Goal: Task Accomplishment & Management: Manage account settings

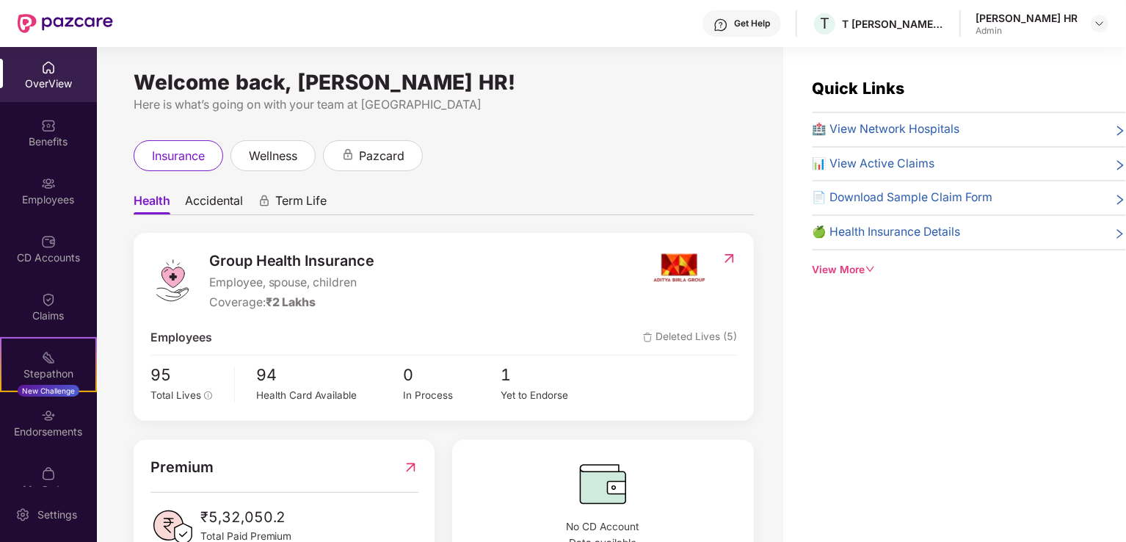
click at [226, 196] on span "Accidental" at bounding box center [214, 203] width 58 height 21
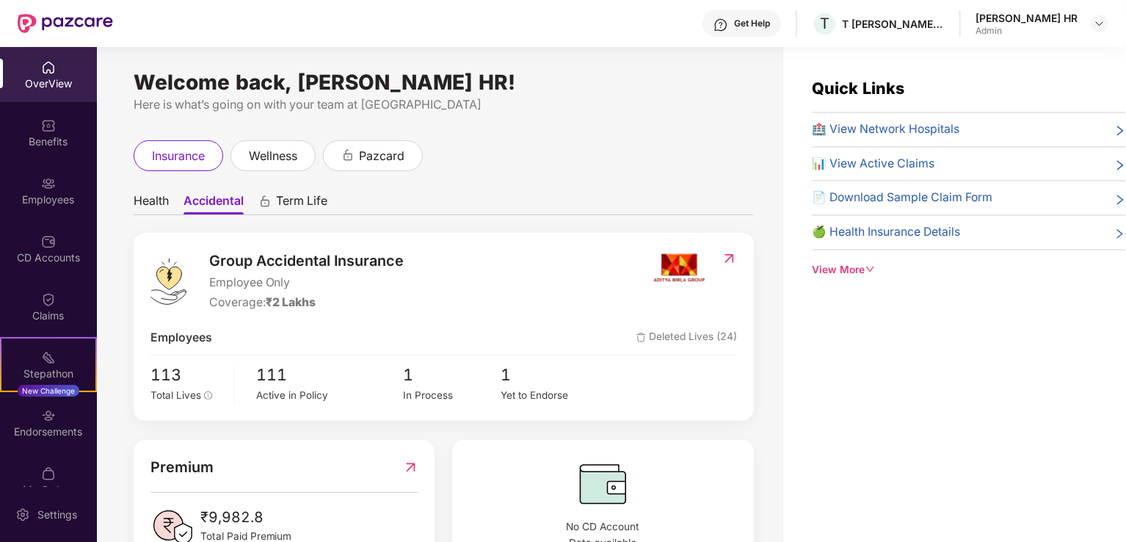
click at [529, 394] on div "Yet to Endorse" at bounding box center [550, 395] width 98 height 15
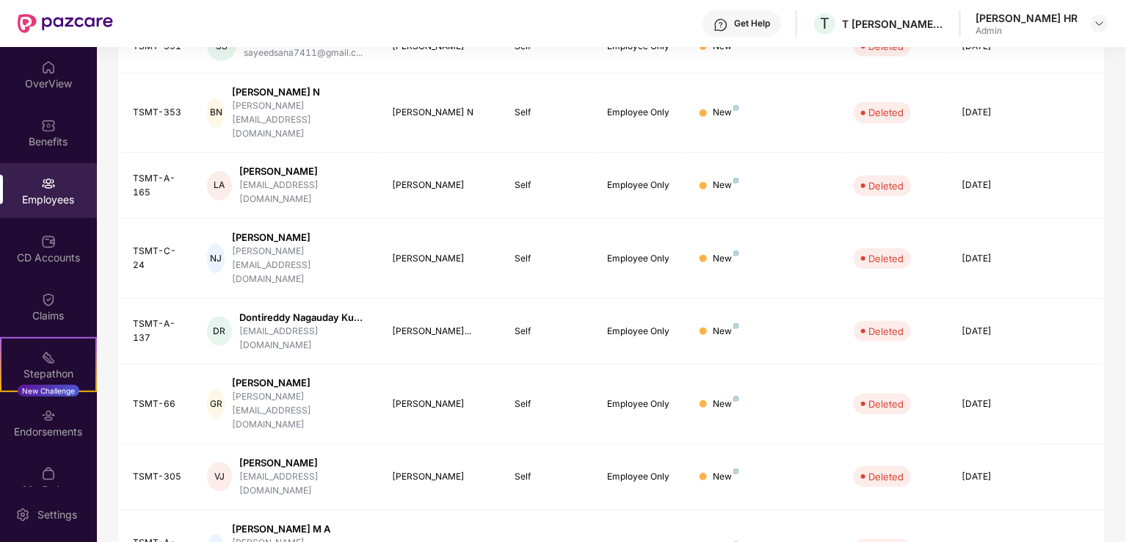
scroll to position [358, 0]
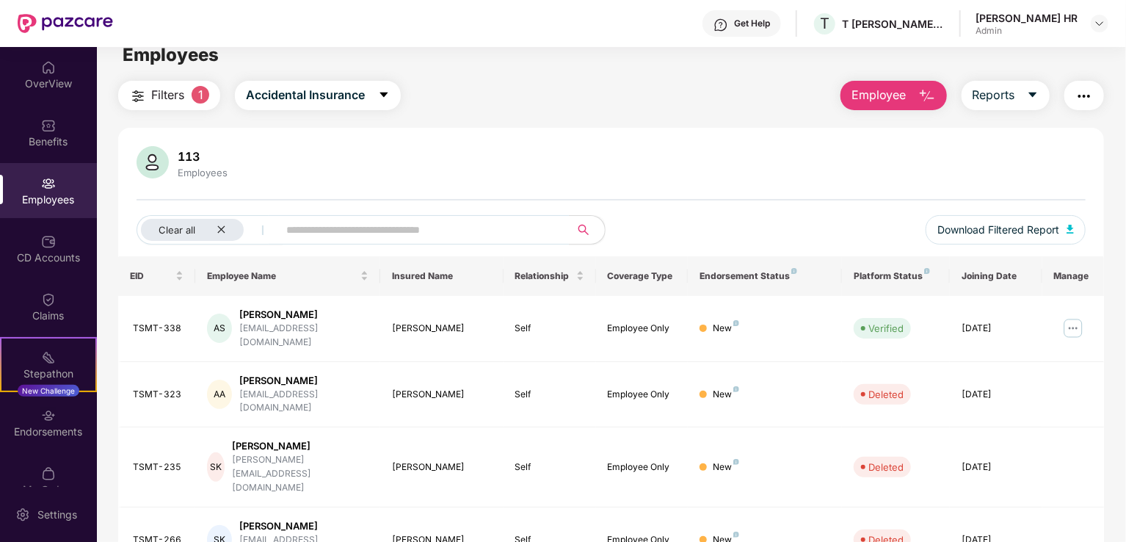
scroll to position [0, 0]
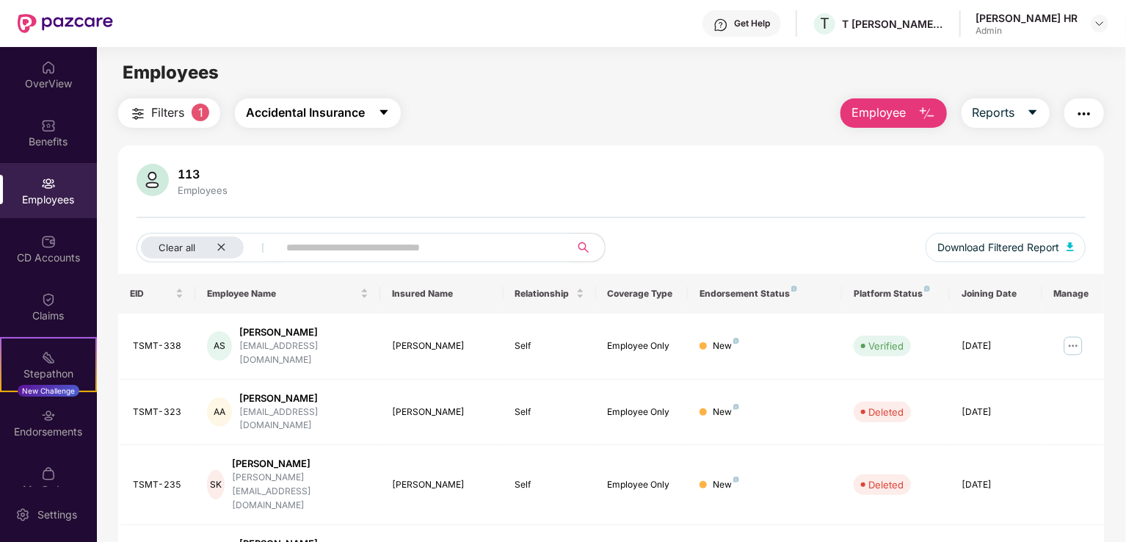
click at [338, 112] on span "Accidental Insurance" at bounding box center [305, 113] width 119 height 18
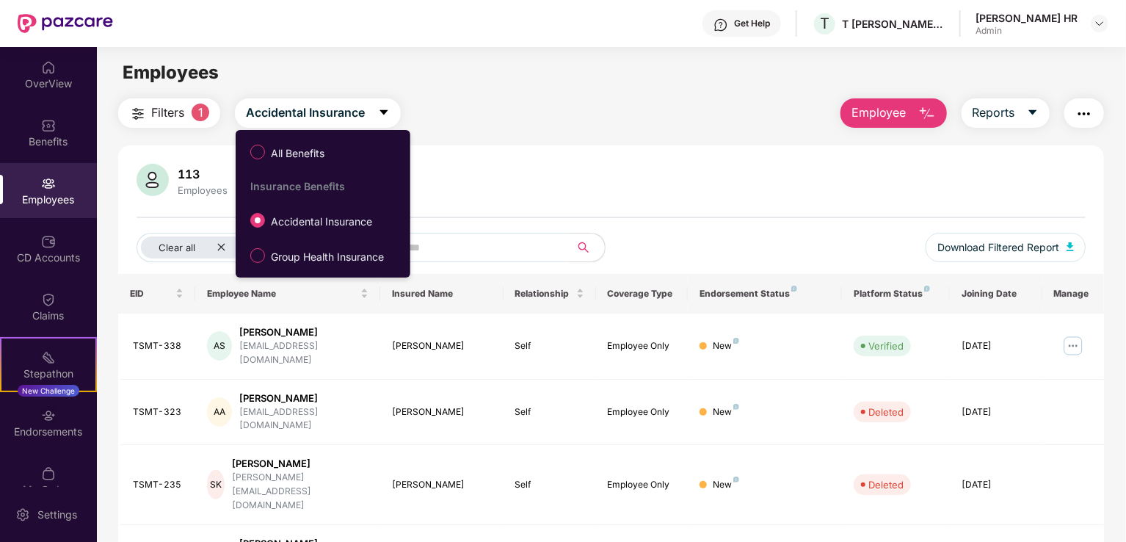
click at [286, 159] on span "All Benefits" at bounding box center [297, 153] width 65 height 16
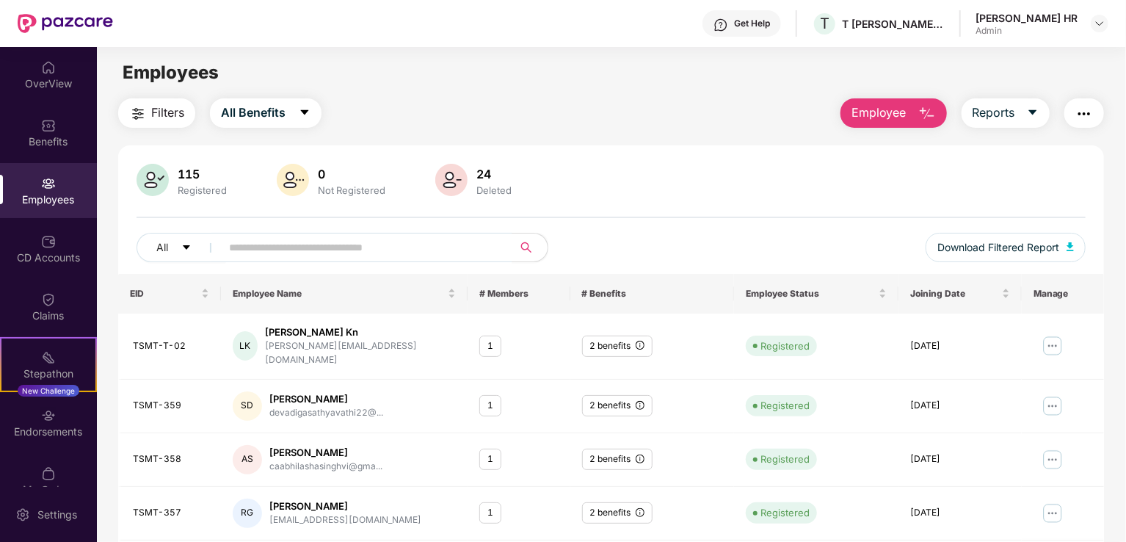
click at [895, 120] on span "Employee" at bounding box center [879, 113] width 55 height 18
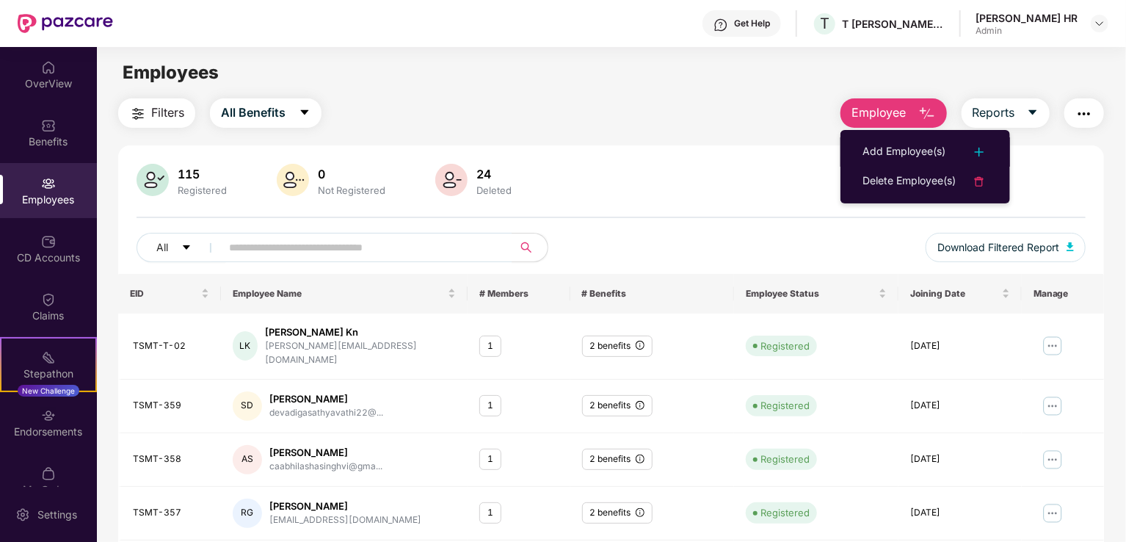
click at [907, 158] on div "Add Employee(s)" at bounding box center [904, 152] width 83 height 18
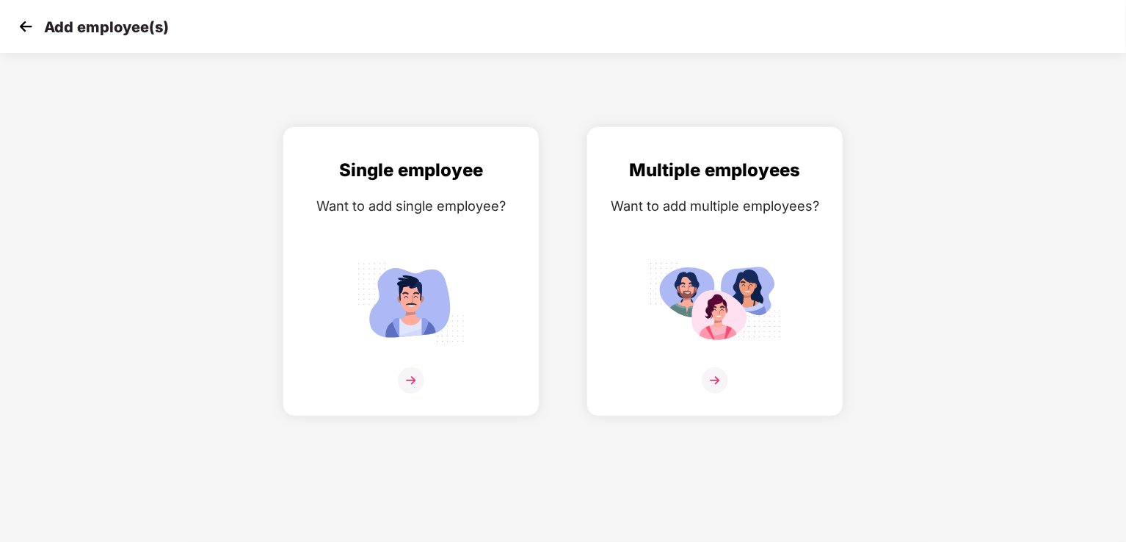
click at [648, 248] on div "Multiple employees Want to add multiple employees?" at bounding box center [715, 283] width 226 height 255
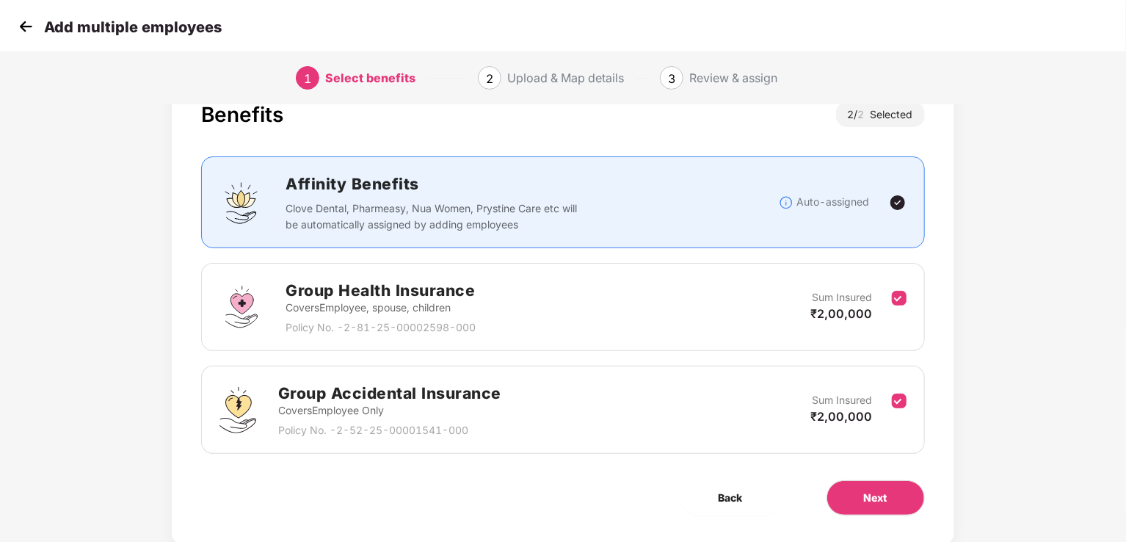
scroll to position [73, 0]
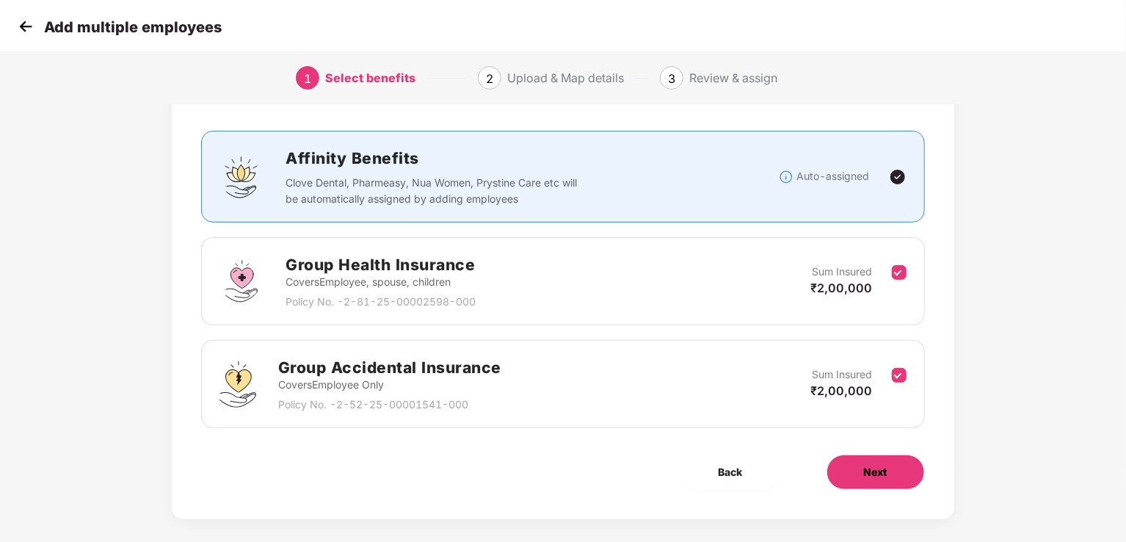
click at [858, 468] on button "Next" at bounding box center [876, 471] width 98 height 35
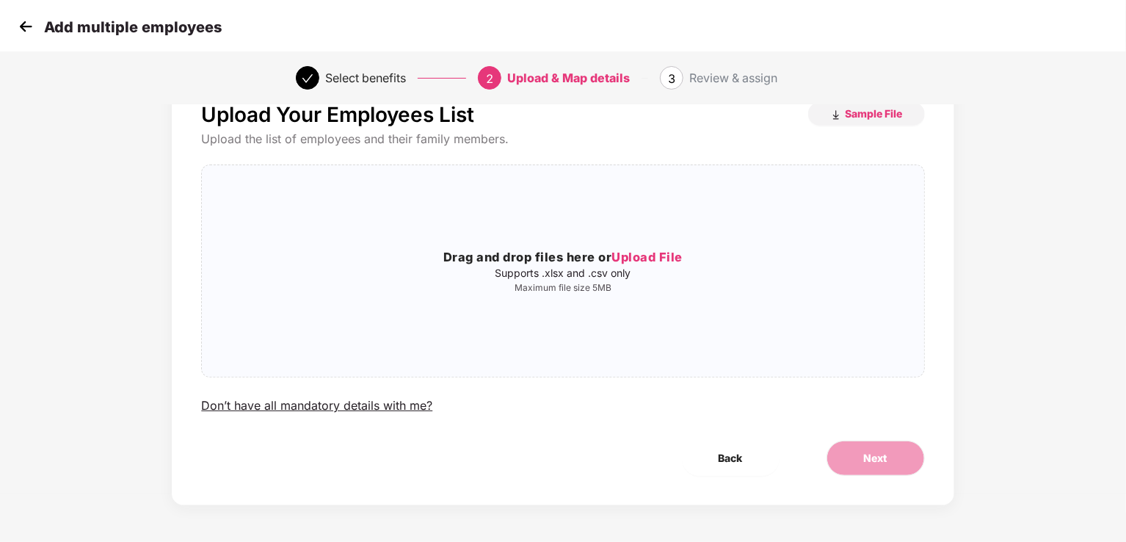
scroll to position [0, 0]
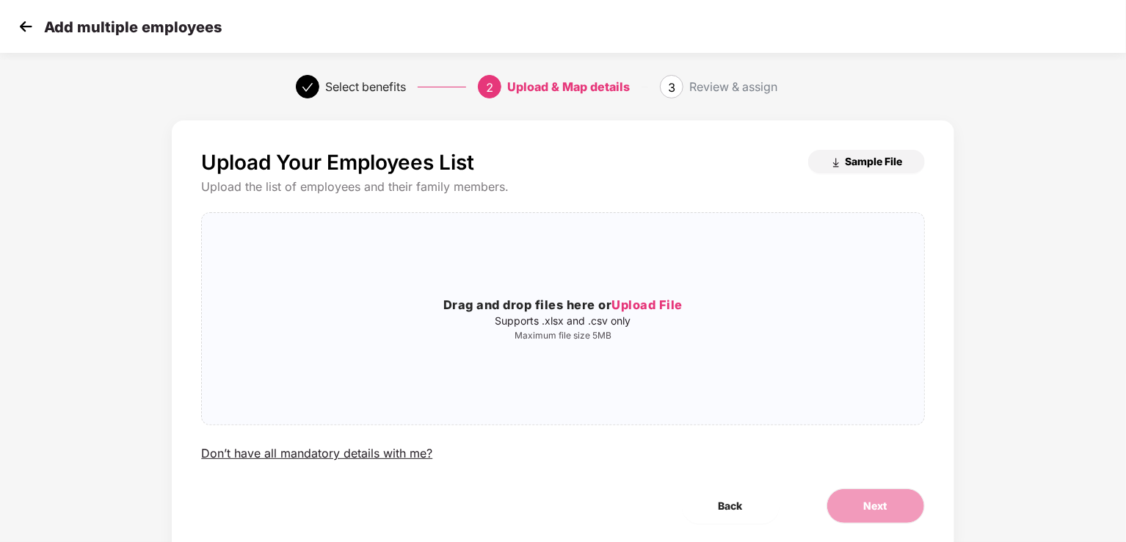
click at [853, 163] on span "Sample File" at bounding box center [874, 161] width 57 height 14
click at [23, 22] on img at bounding box center [26, 26] width 22 height 22
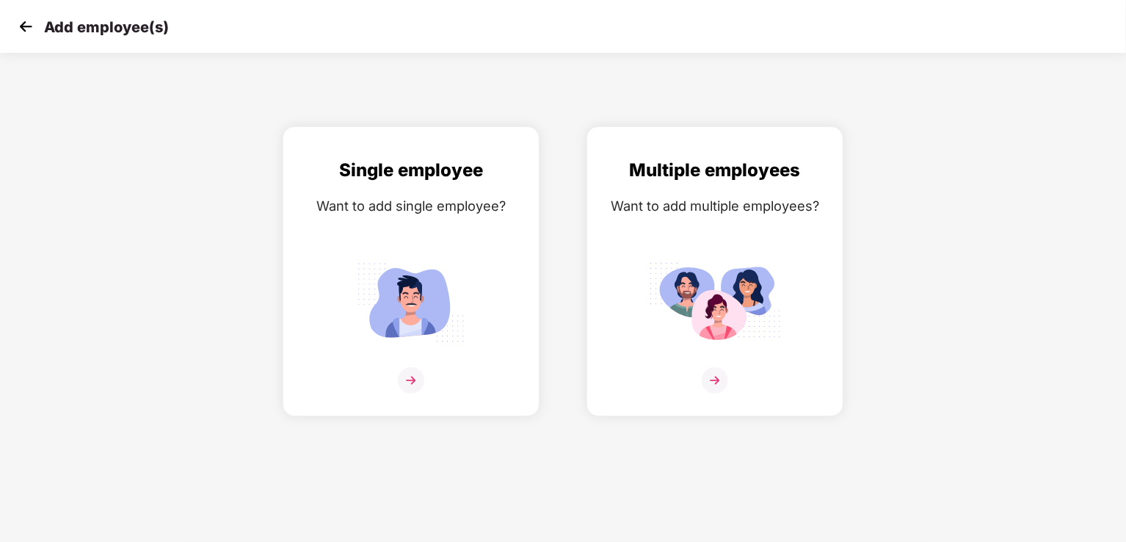
click at [29, 18] on img at bounding box center [26, 26] width 22 height 22
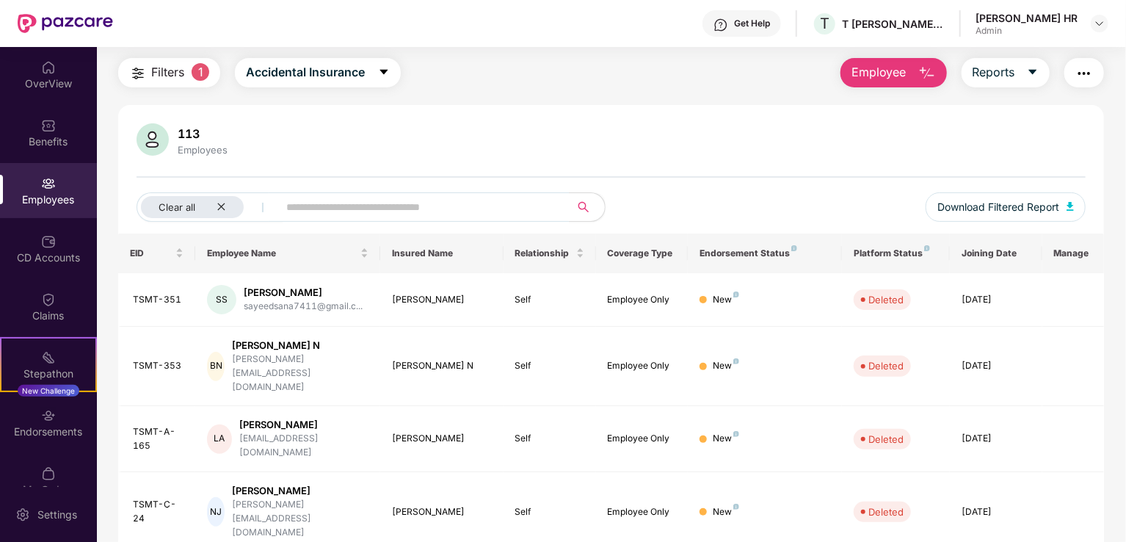
scroll to position [73, 0]
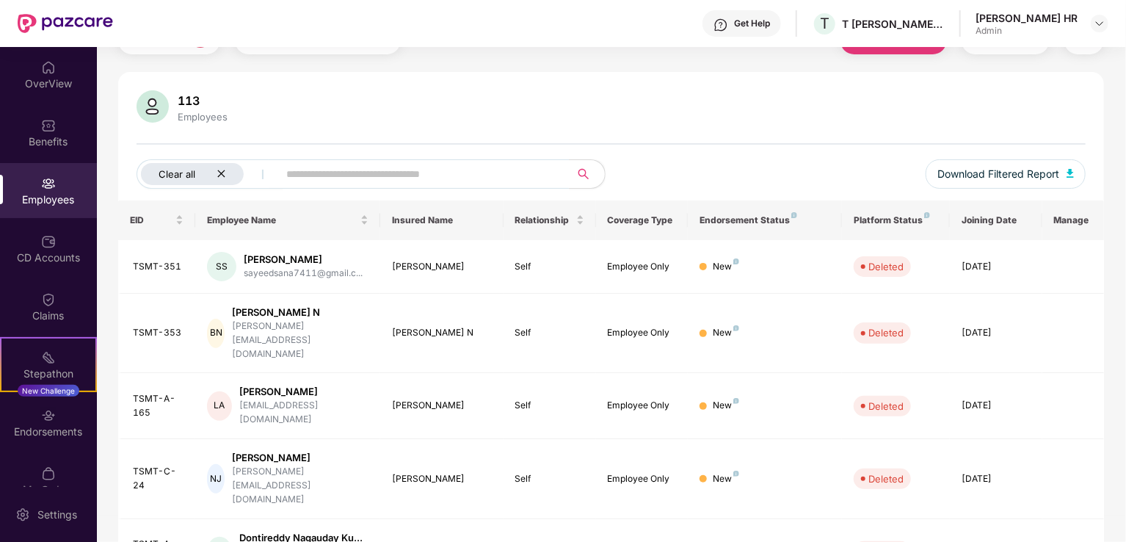
click at [226, 168] on div "Clear all" at bounding box center [192, 174] width 103 height 22
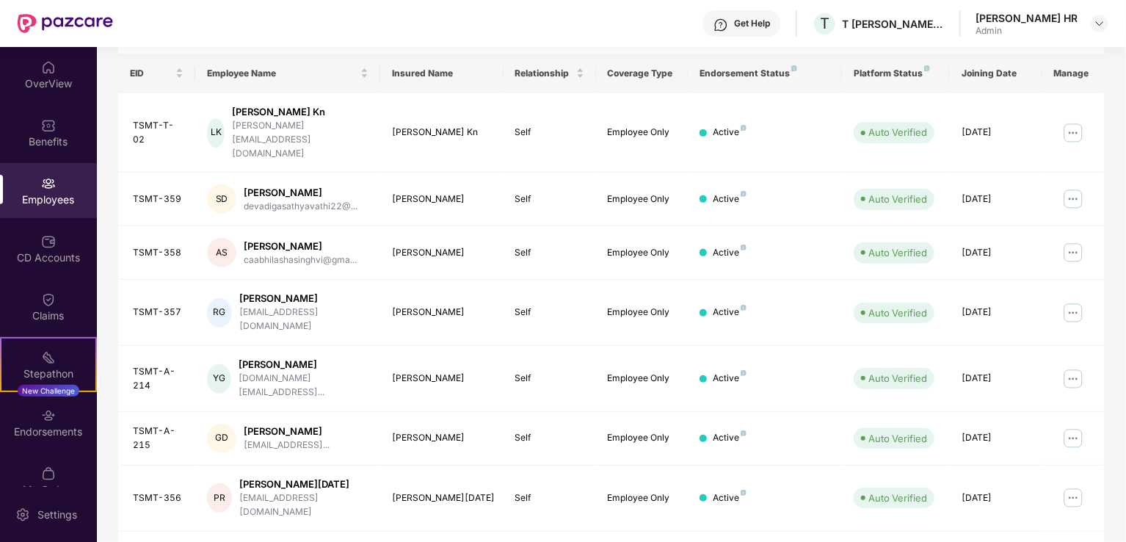
scroll to position [294, 0]
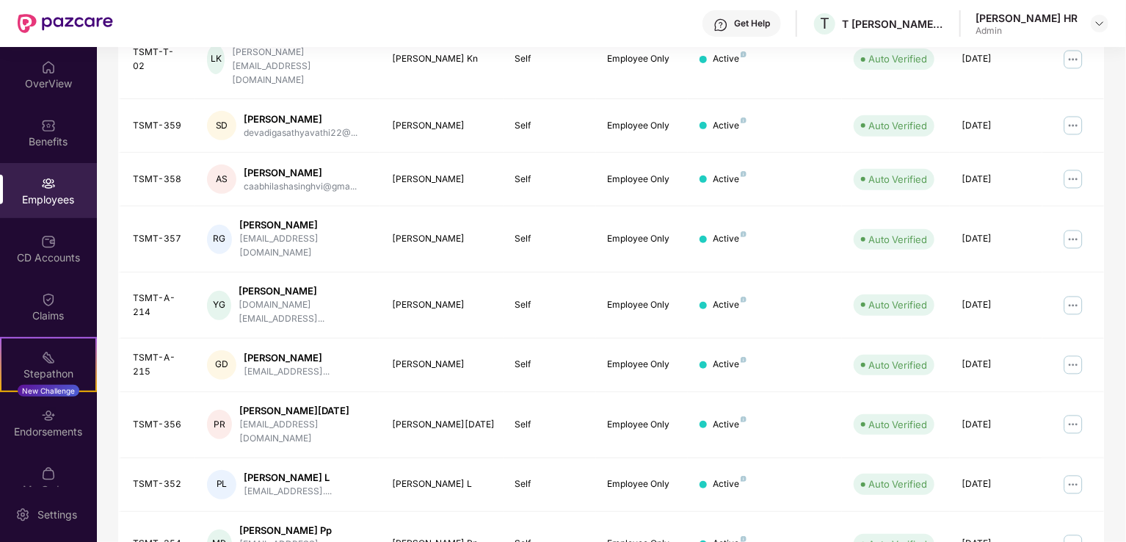
click at [38, 366] on div "Stepathon" at bounding box center [48, 373] width 94 height 15
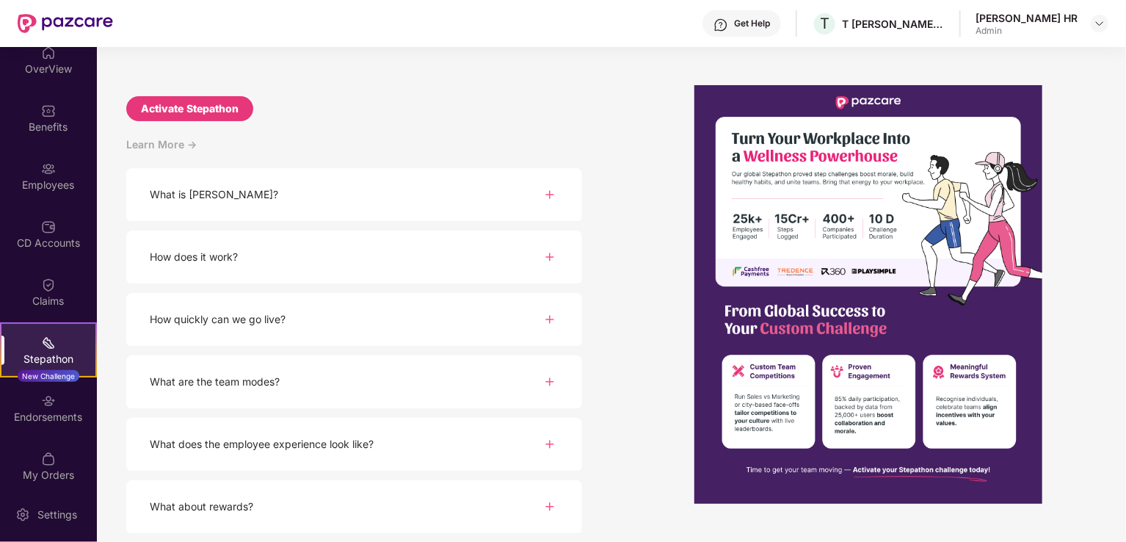
scroll to position [0, 0]
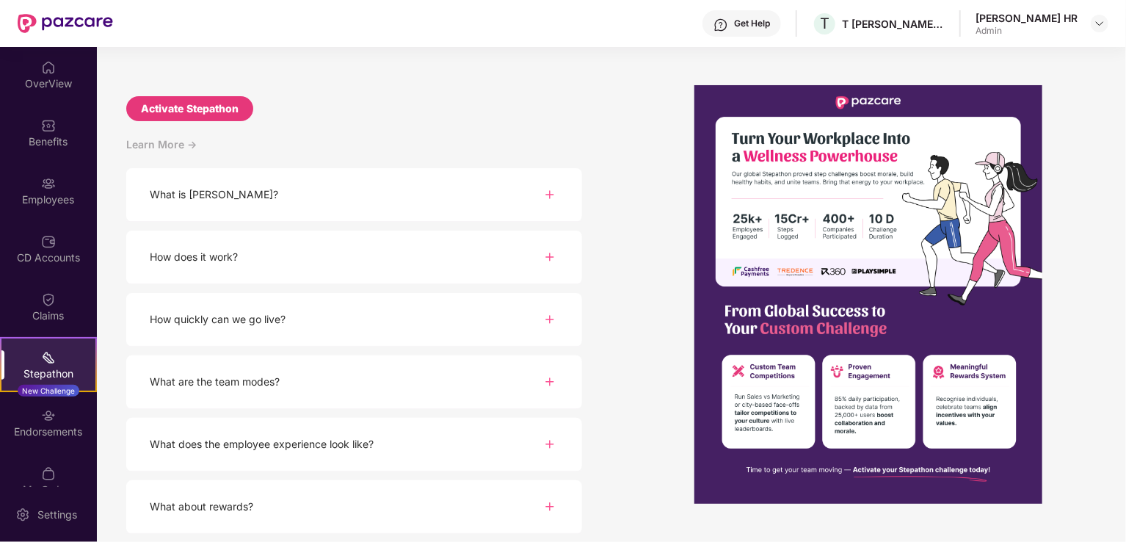
click at [48, 77] on div "OverView" at bounding box center [48, 83] width 97 height 15
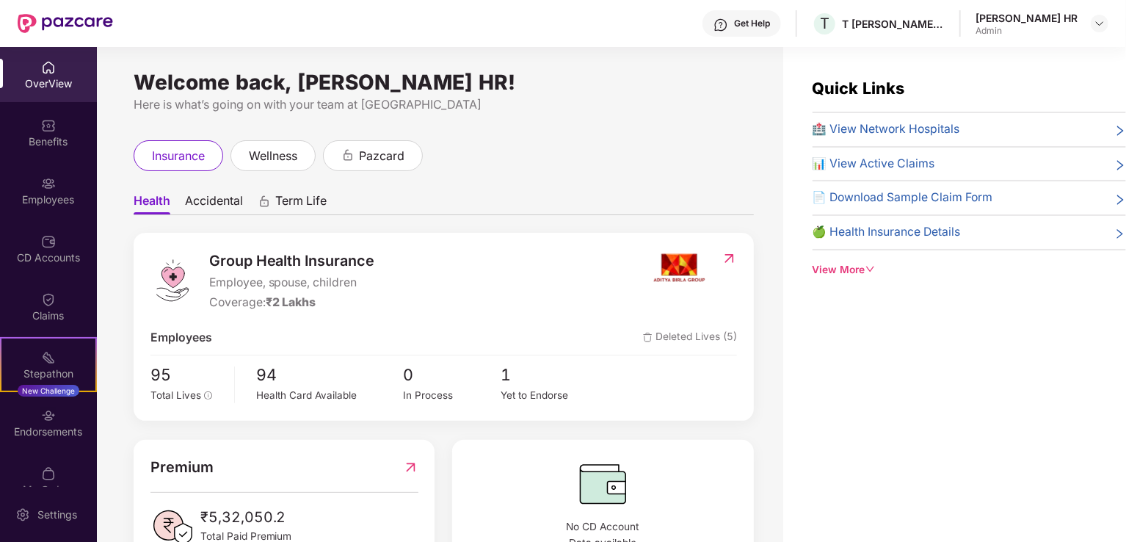
click at [17, 258] on div "CD Accounts" at bounding box center [48, 257] width 97 height 15
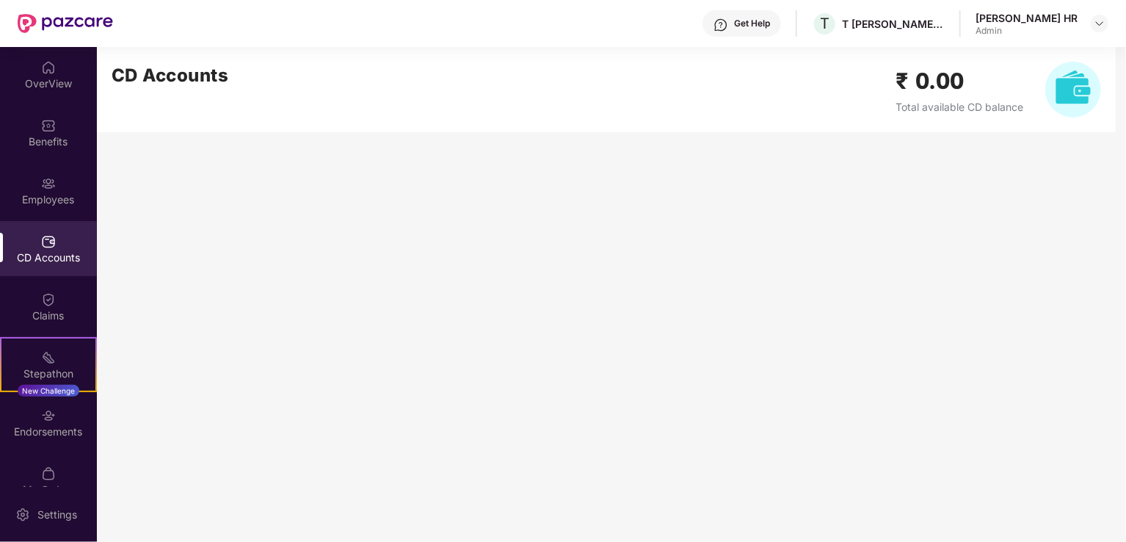
click at [53, 320] on div "Claims" at bounding box center [48, 315] width 97 height 15
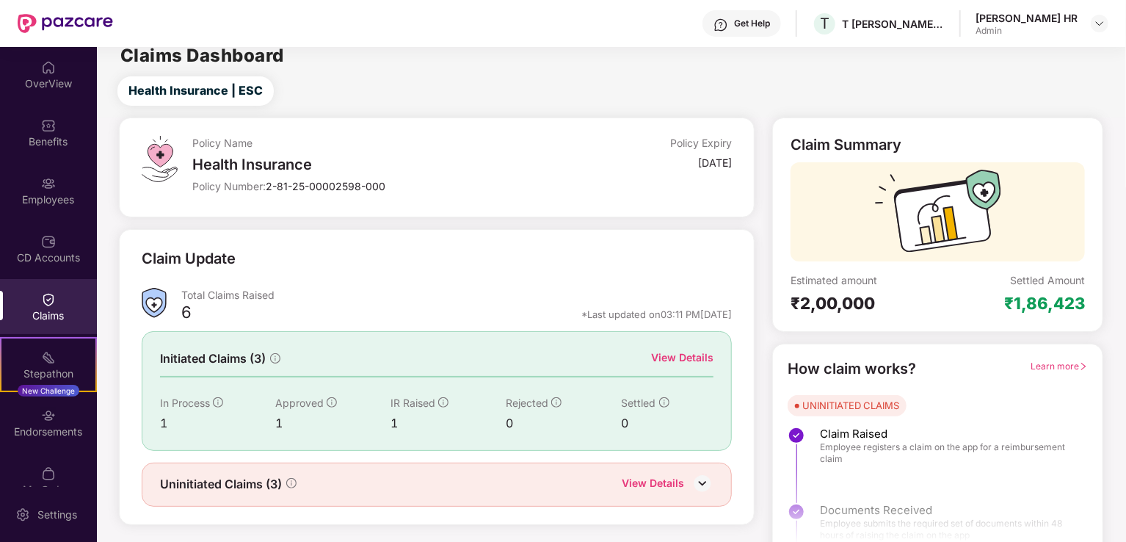
scroll to position [32, 0]
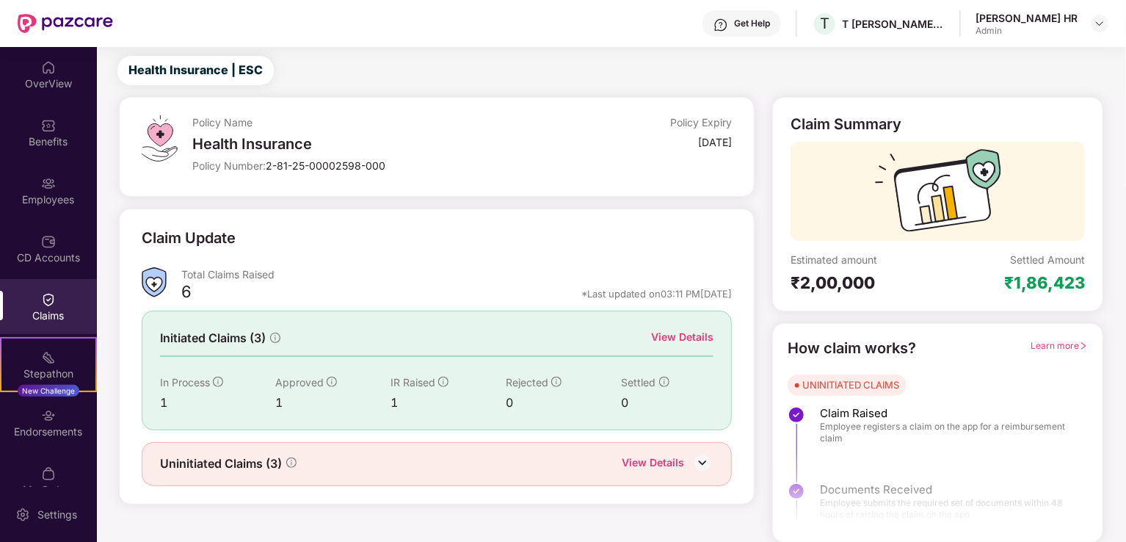
click at [688, 340] on div "View Details" at bounding box center [682, 337] width 62 height 16
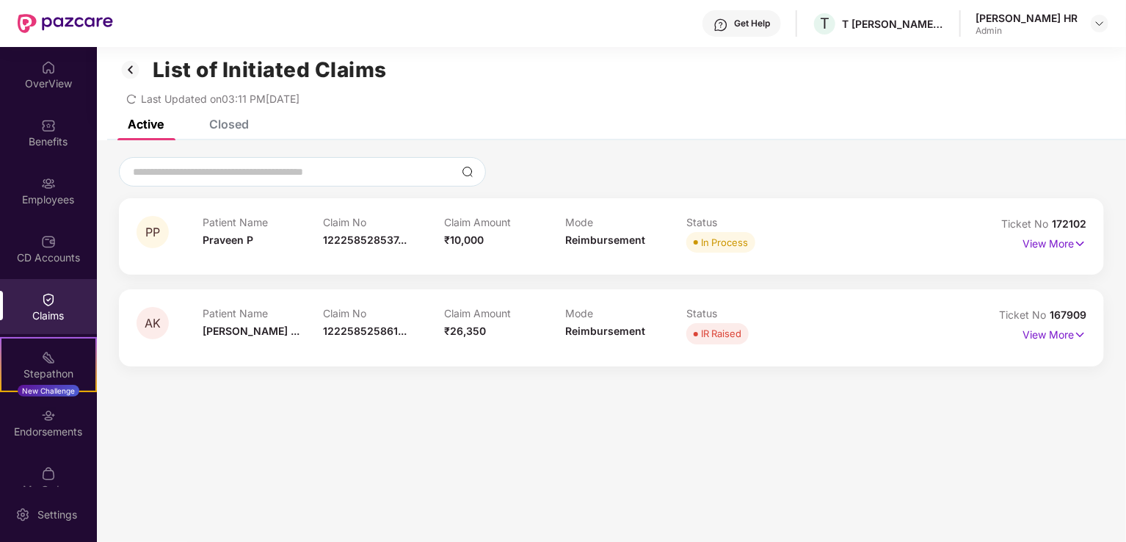
scroll to position [0, 0]
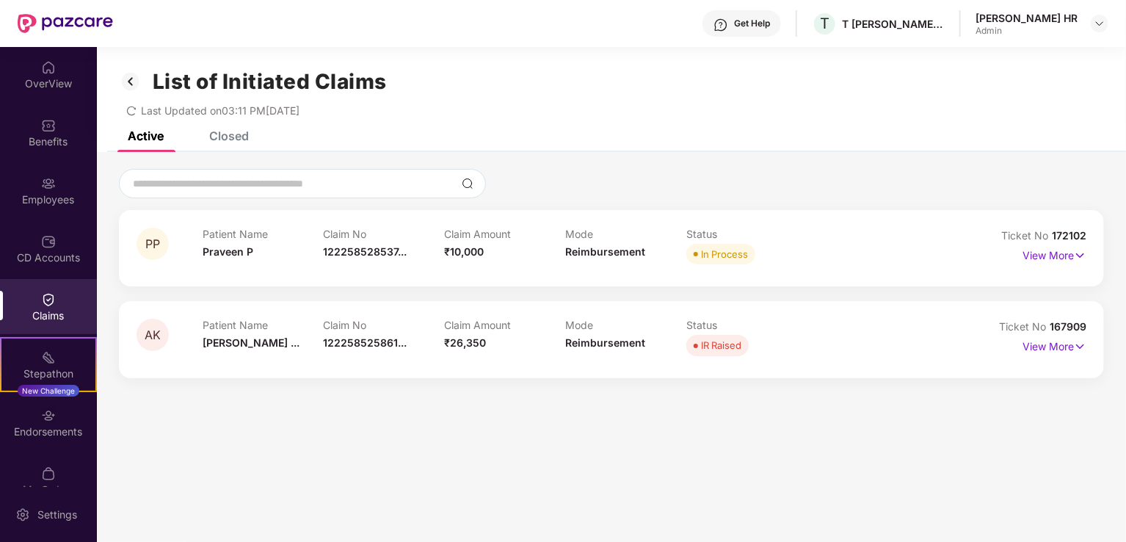
click at [133, 78] on img at bounding box center [130, 81] width 23 height 25
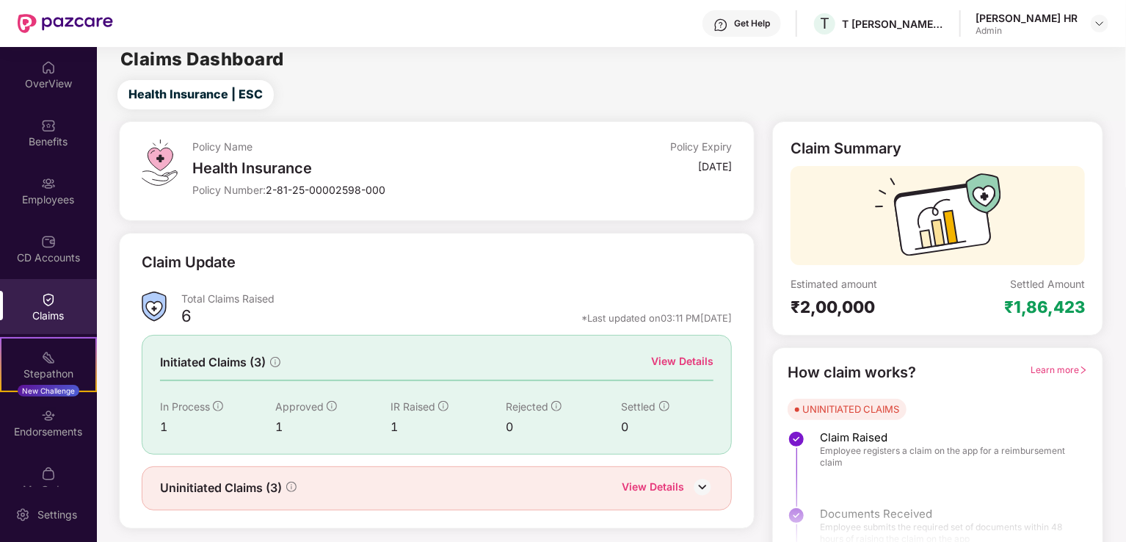
scroll to position [32, 0]
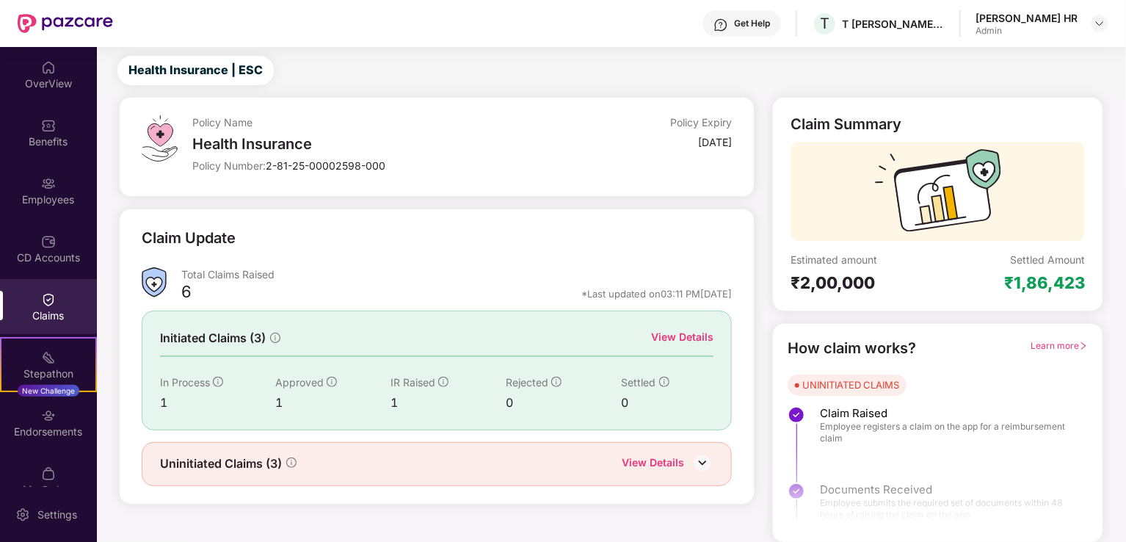
drag, startPoint x: 705, startPoint y: 463, endPoint x: 672, endPoint y: 410, distance: 62.6
click at [705, 462] on img at bounding box center [702, 462] width 22 height 22
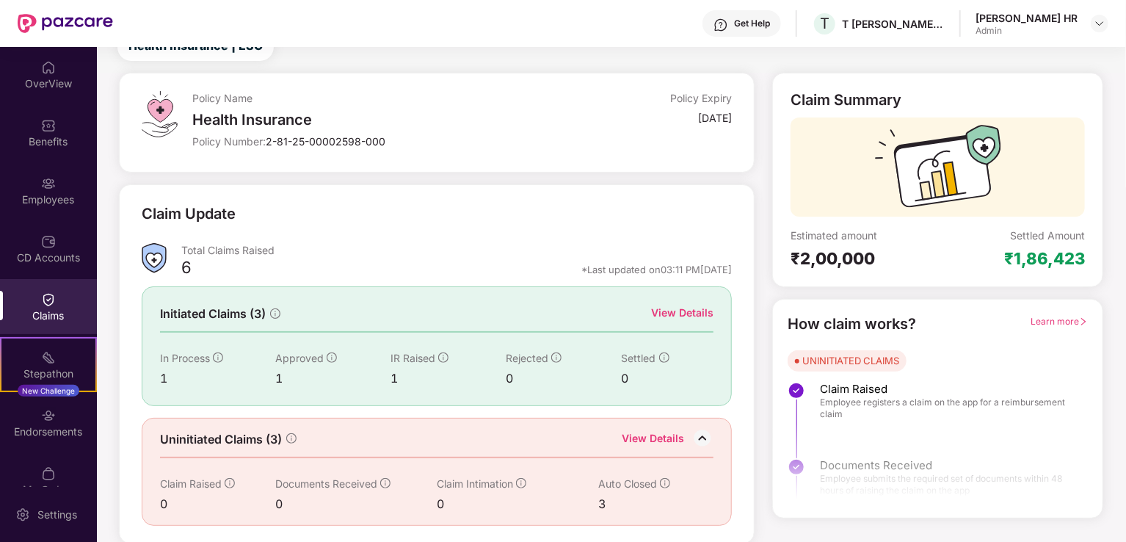
scroll to position [0, 0]
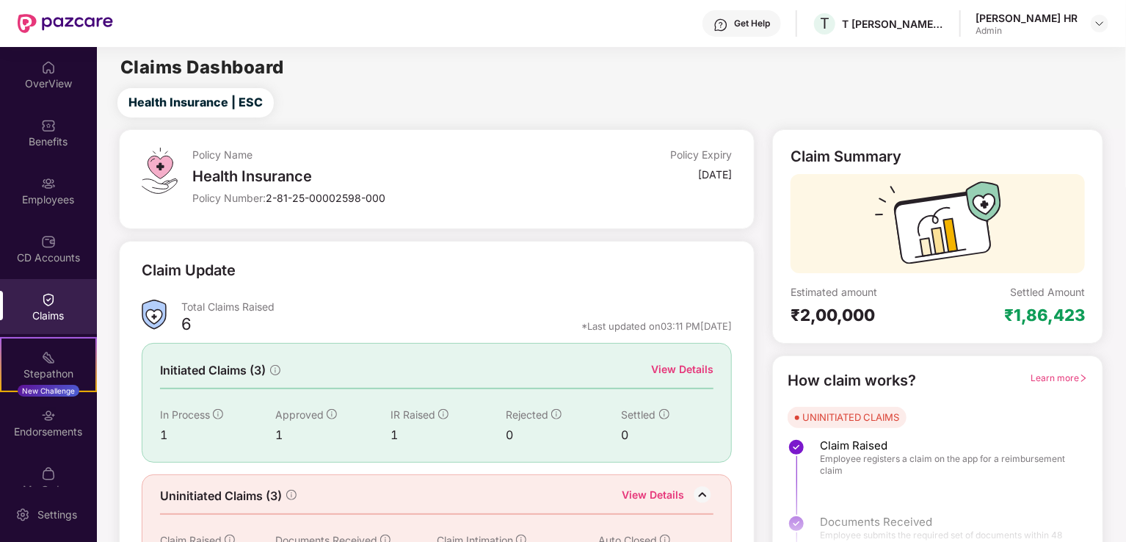
click at [1095, 25] on img at bounding box center [1100, 24] width 12 height 12
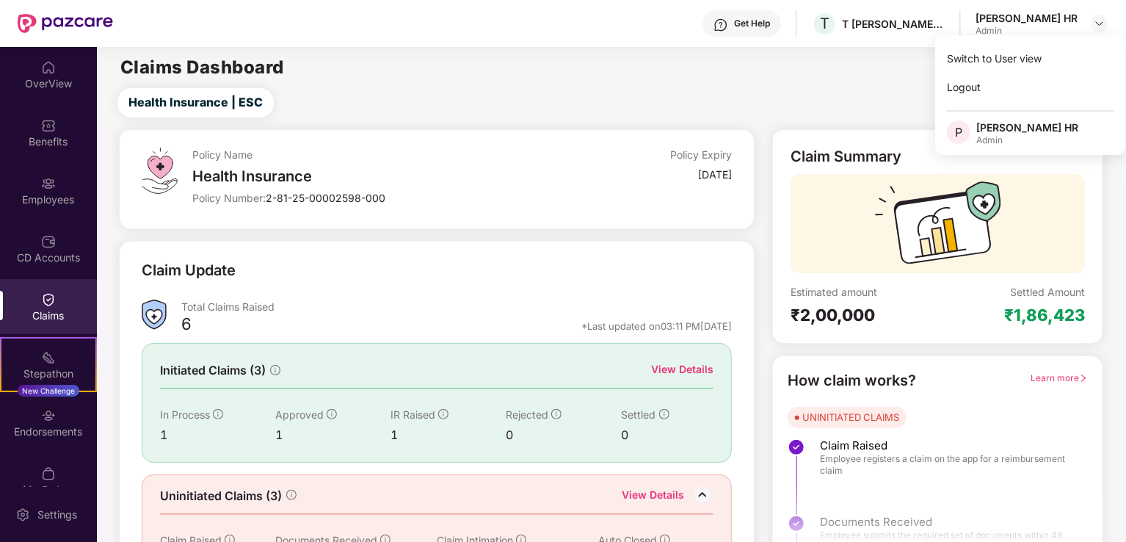
click at [995, 121] on div "[PERSON_NAME] HR" at bounding box center [1027, 127] width 102 height 14
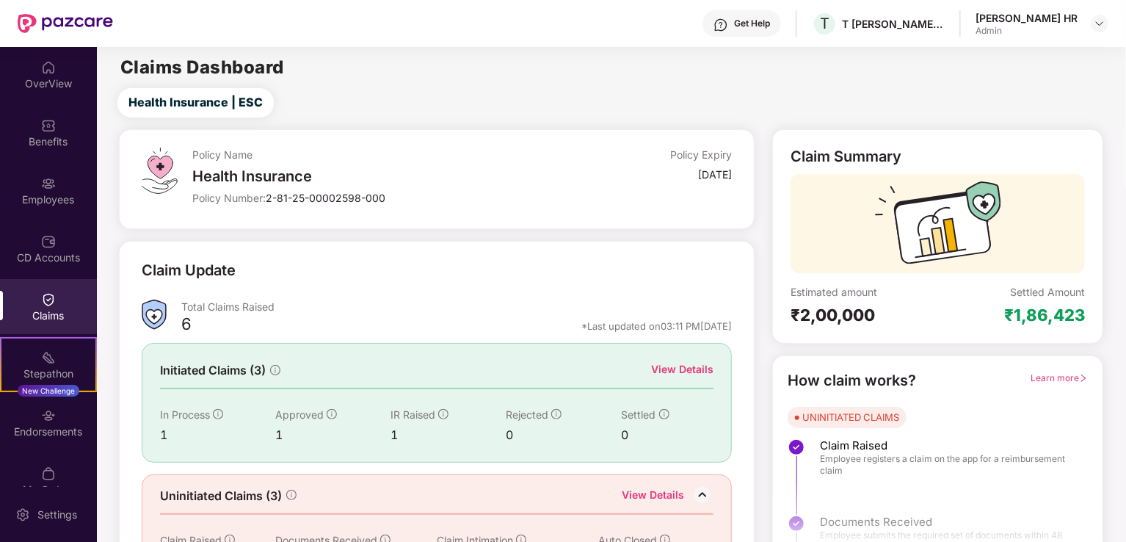
click at [1095, 21] on img at bounding box center [1100, 24] width 12 height 12
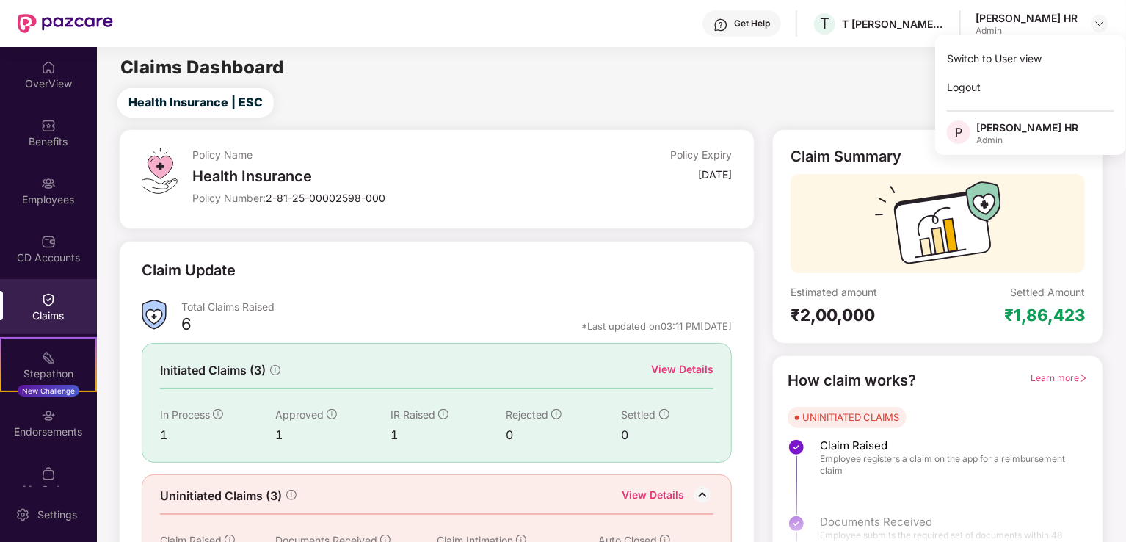
click at [1004, 126] on div "[PERSON_NAME] HR" at bounding box center [1027, 127] width 102 height 14
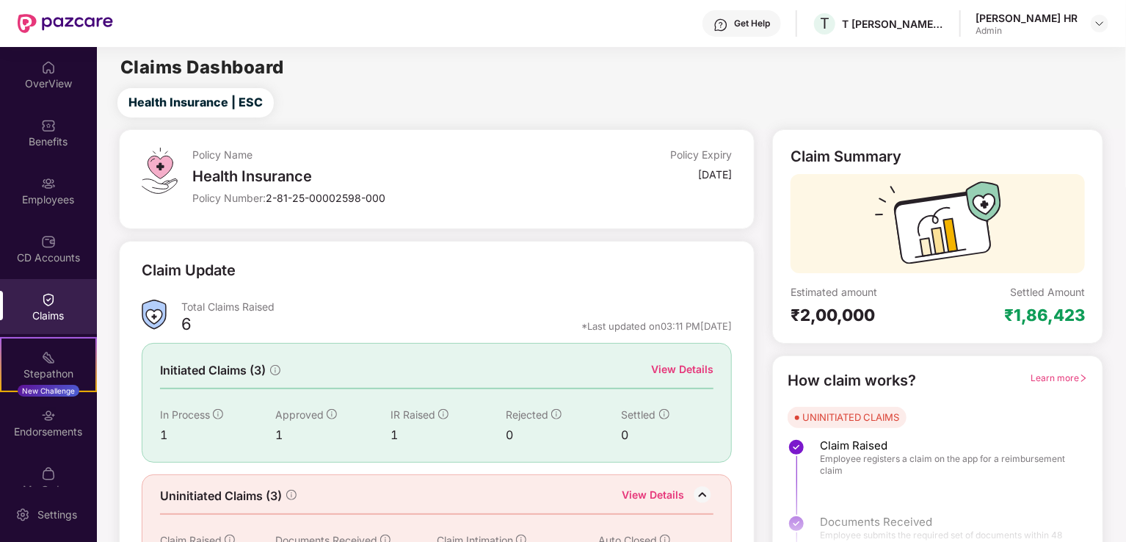
click at [1096, 24] on img at bounding box center [1100, 24] width 12 height 12
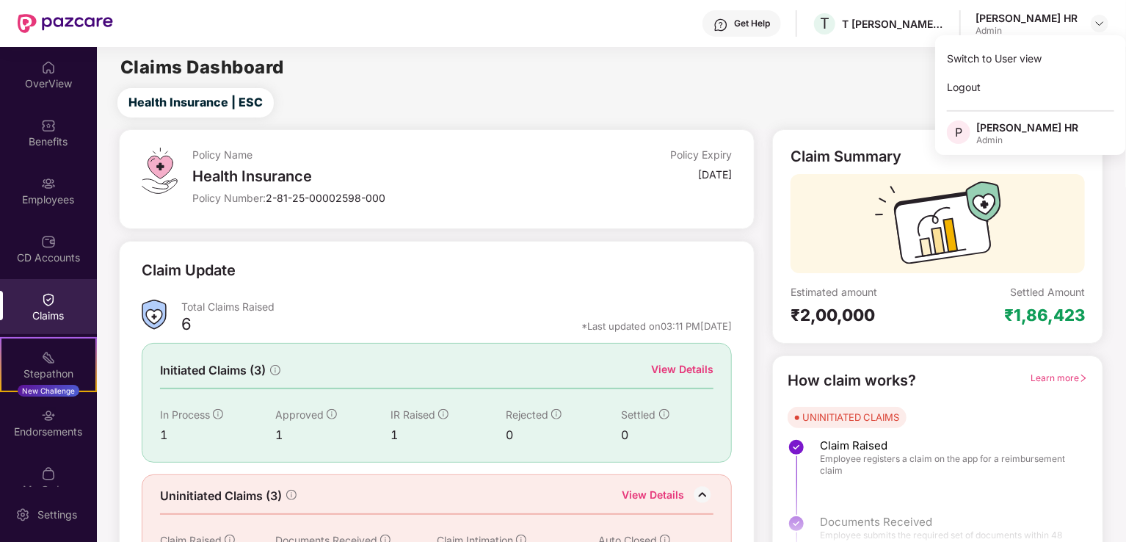
click at [1010, 61] on div "Switch to User view" at bounding box center [1030, 58] width 191 height 29
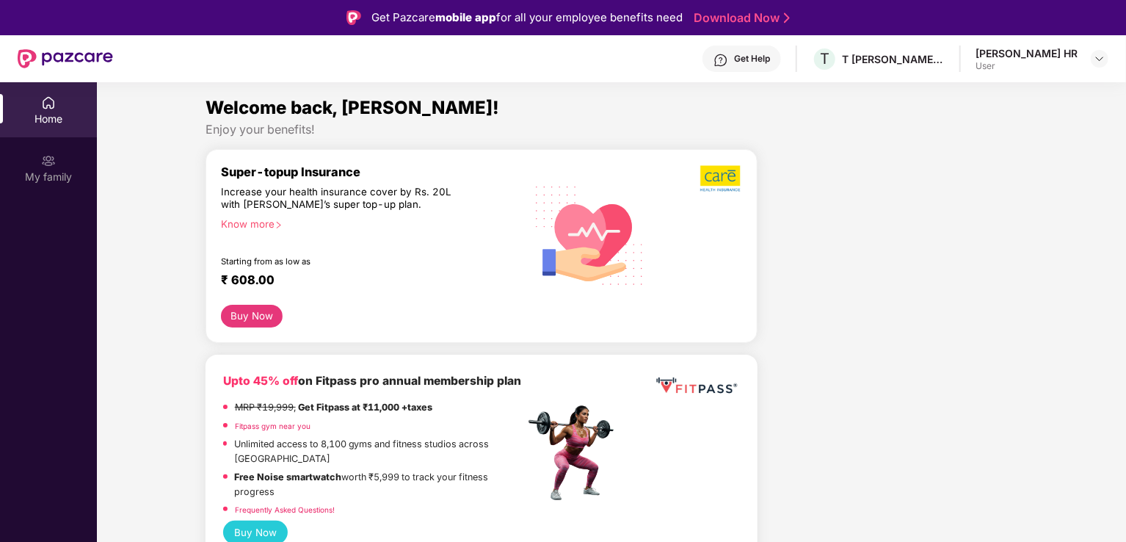
click at [61, 159] on div "My family" at bounding box center [48, 167] width 97 height 55
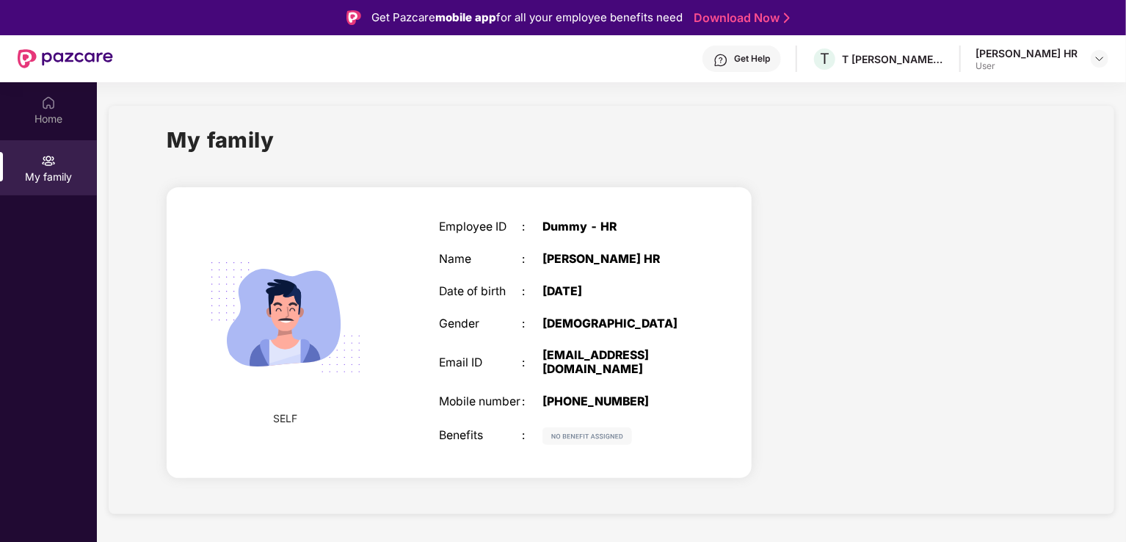
click at [53, 103] on img at bounding box center [48, 102] width 15 height 15
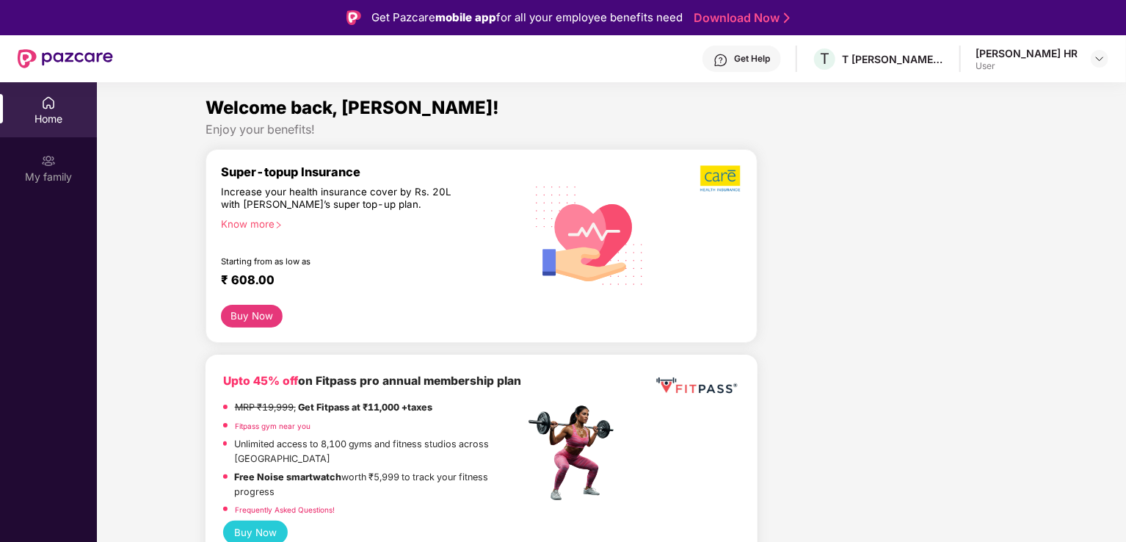
click at [1094, 54] on img at bounding box center [1100, 59] width 12 height 12
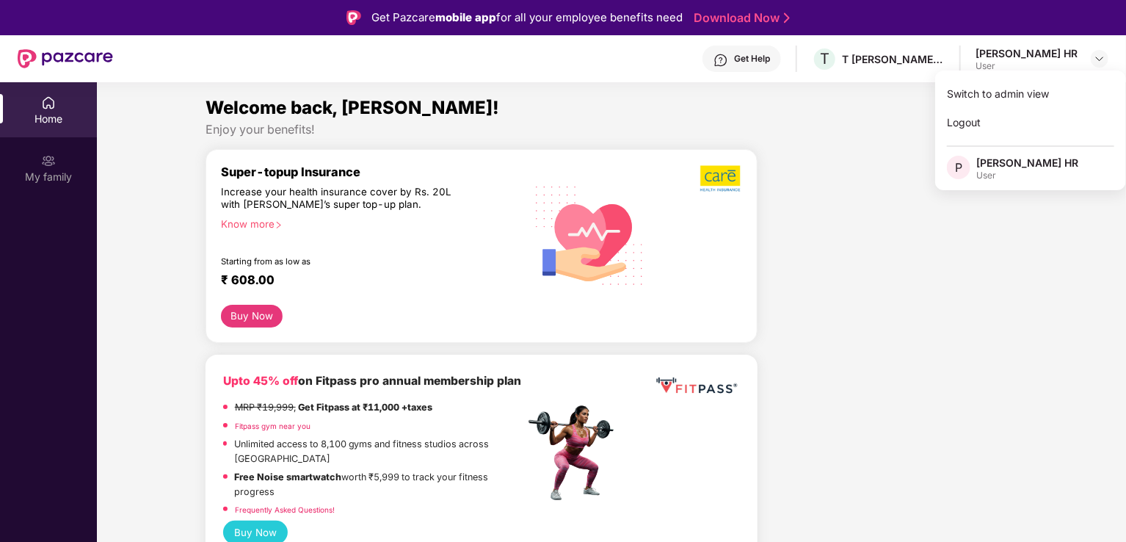
click at [1010, 96] on div "Switch to admin view" at bounding box center [1030, 93] width 191 height 29
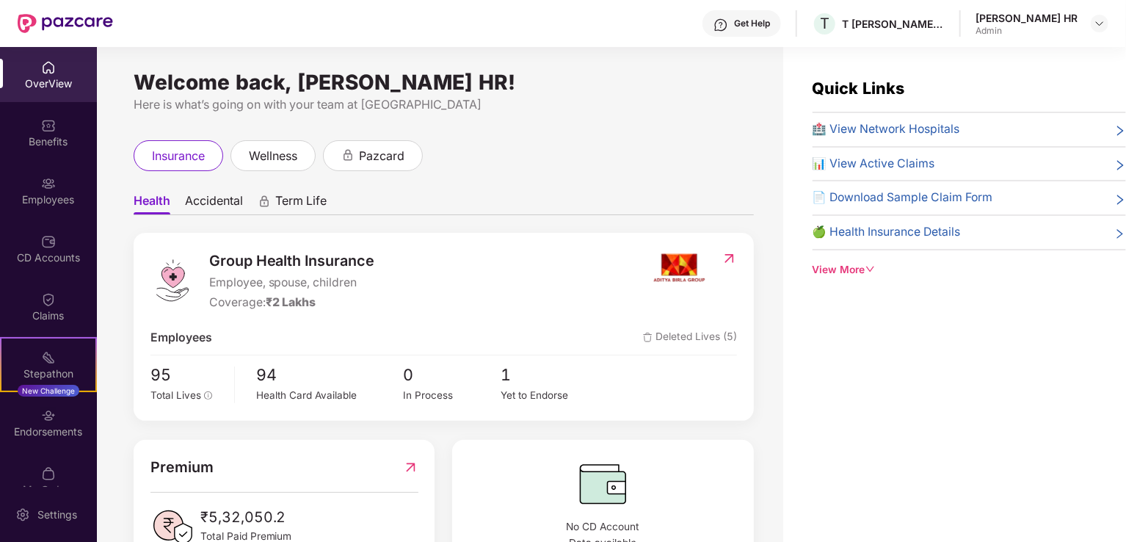
click at [228, 198] on span "Accidental" at bounding box center [214, 203] width 58 height 21
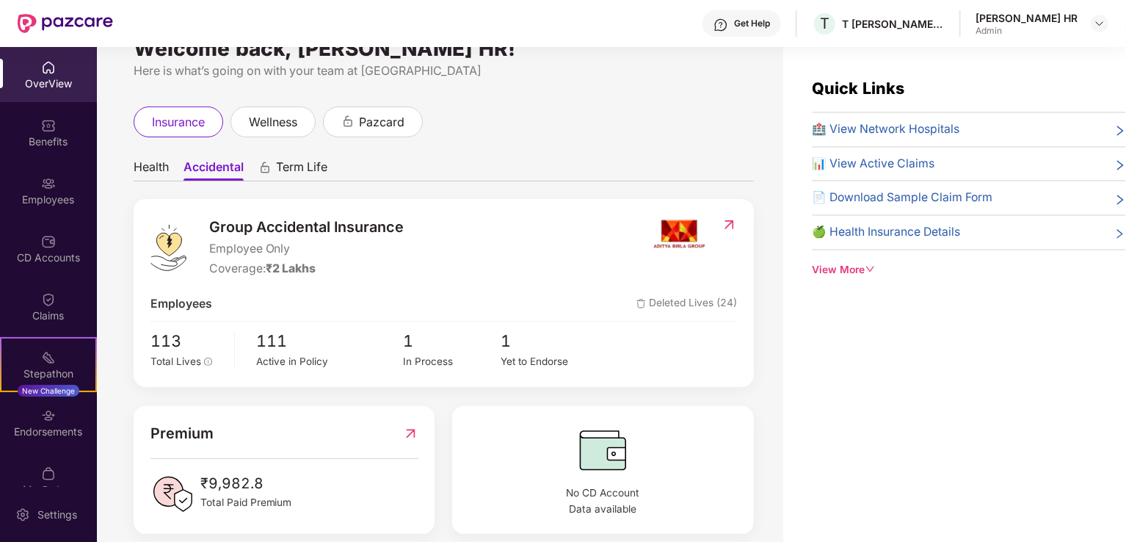
scroll to position [52, 0]
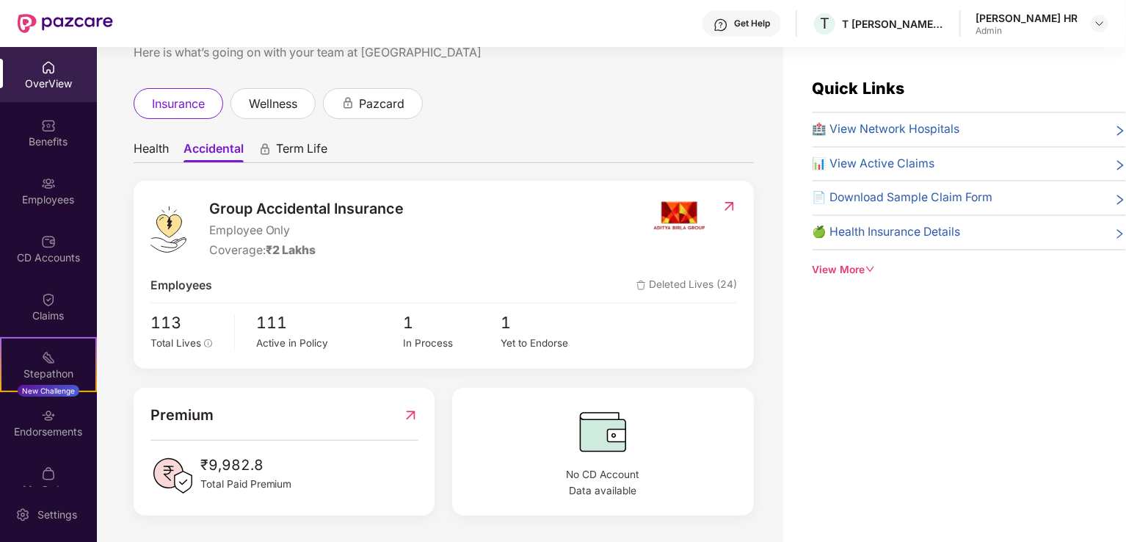
click at [266, 342] on div "Active in Policy" at bounding box center [330, 342] width 147 height 15
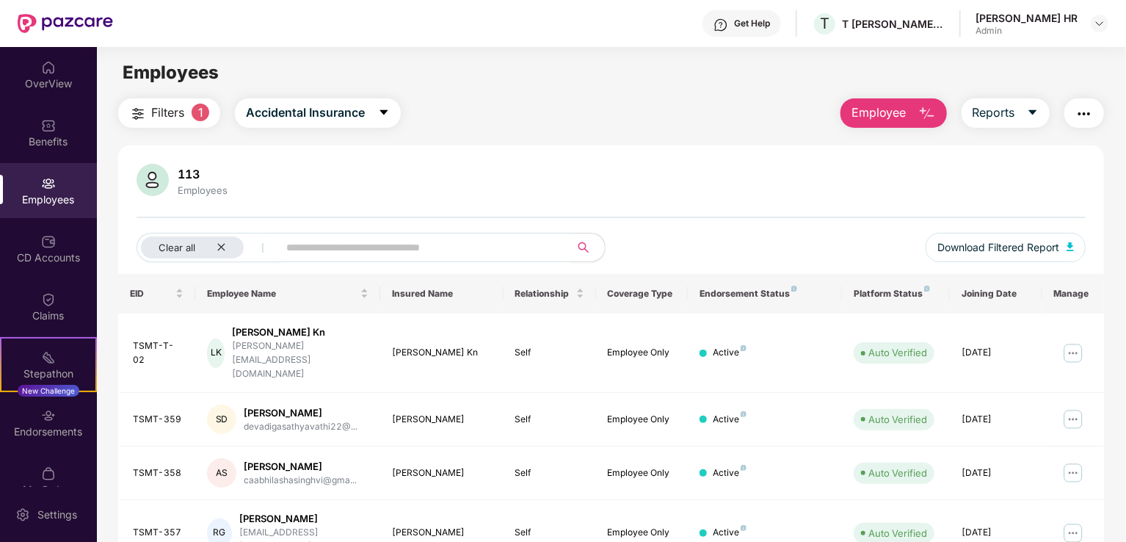
click at [390, 252] on input "text" at bounding box center [418, 247] width 264 height 22
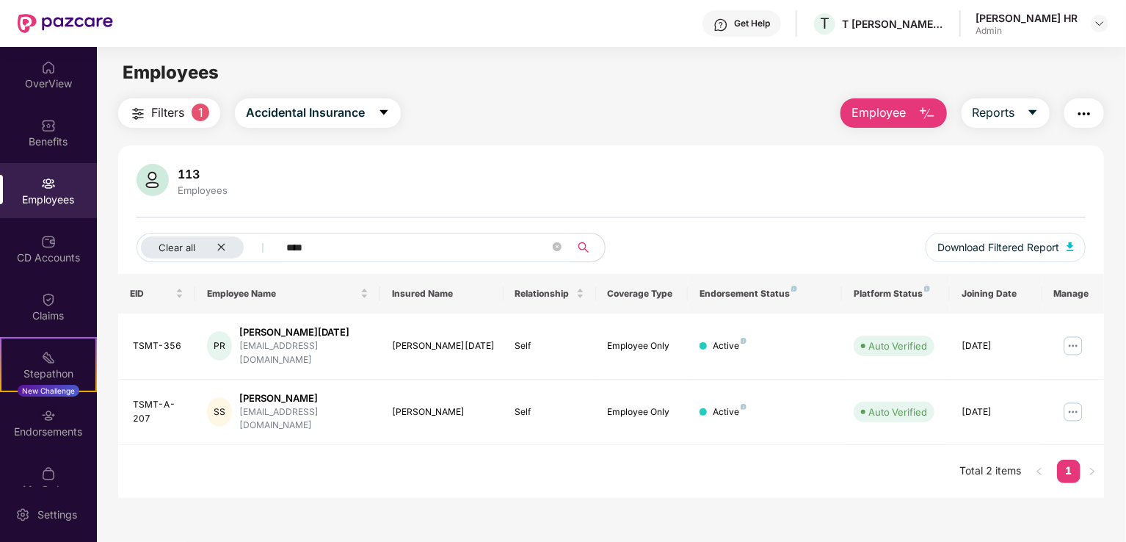
type input "****"
click at [302, 332] on div "[PERSON_NAME][DATE]" at bounding box center [303, 332] width 129 height 14
click at [958, 348] on td "[DATE]" at bounding box center [996, 346] width 92 height 66
click at [988, 339] on div "[DATE]" at bounding box center [996, 346] width 69 height 14
click at [1072, 335] on img at bounding box center [1072, 345] width 23 height 23
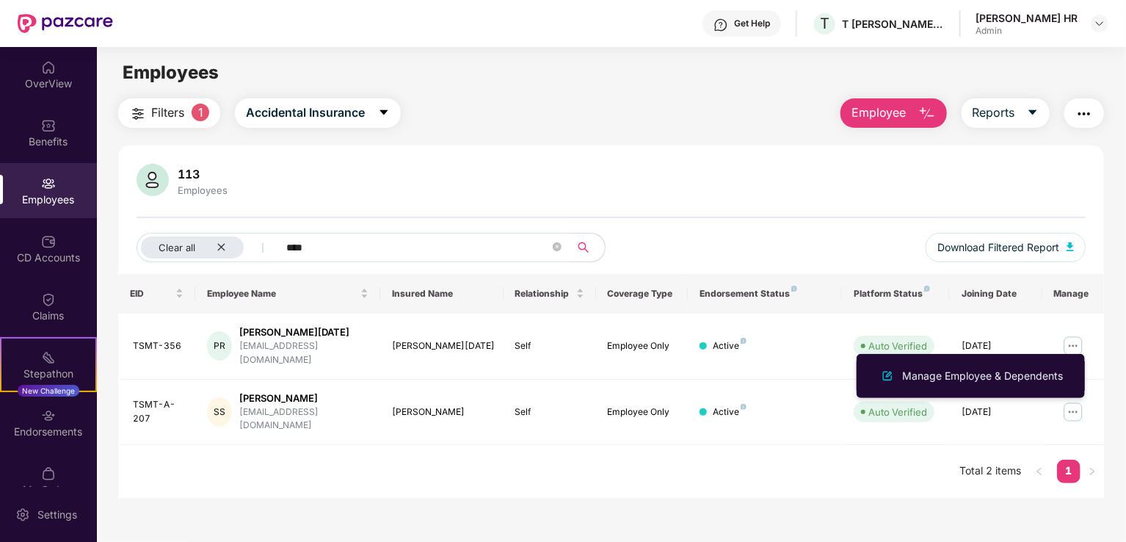
click at [1031, 365] on li "Manage Employee & Dependents" at bounding box center [971, 375] width 228 height 29
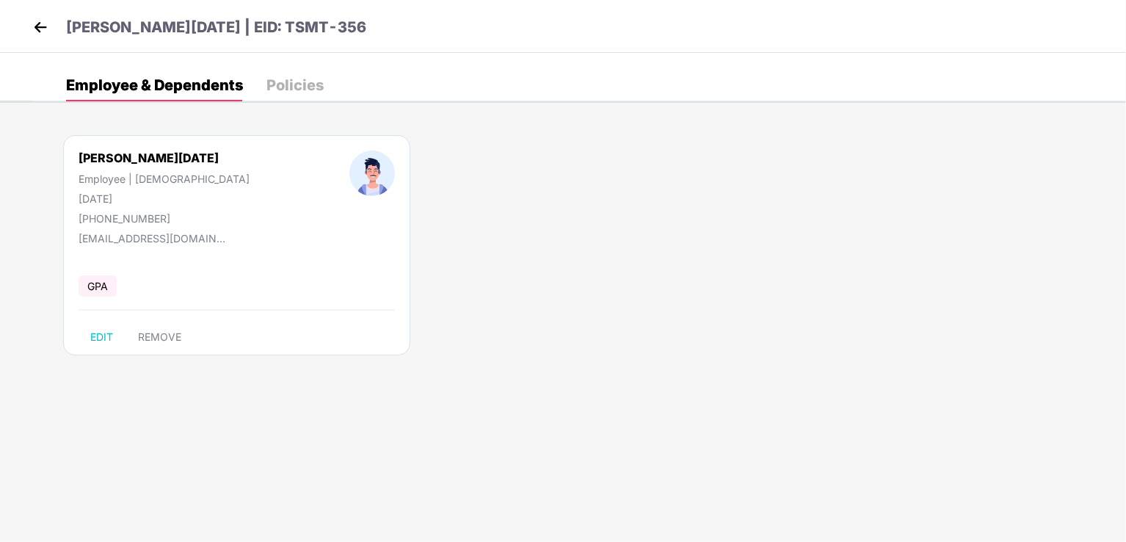
click at [297, 86] on div "Policies" at bounding box center [294, 85] width 57 height 15
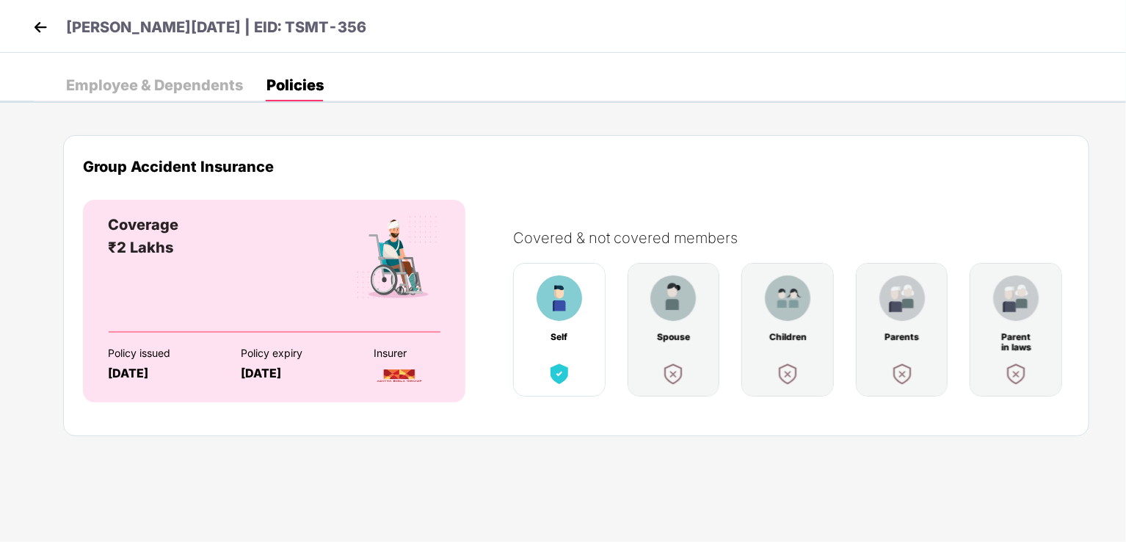
click at [672, 370] on img at bounding box center [673, 373] width 26 height 26
click at [570, 318] on img at bounding box center [560, 298] width 46 height 46
click at [37, 23] on img at bounding box center [40, 27] width 22 height 22
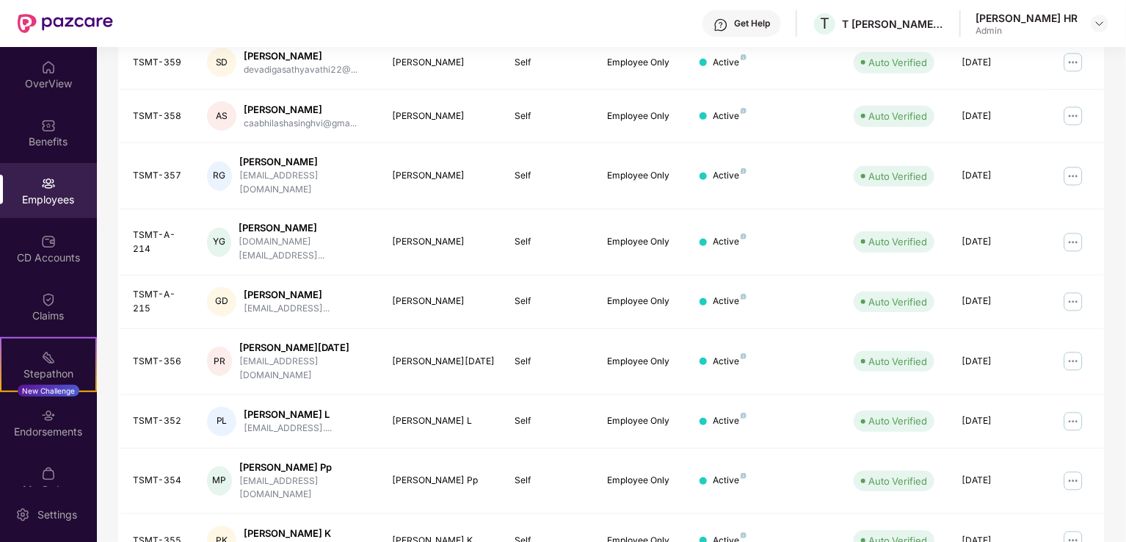
scroll to position [358, 0]
click at [47, 413] on img at bounding box center [48, 415] width 15 height 15
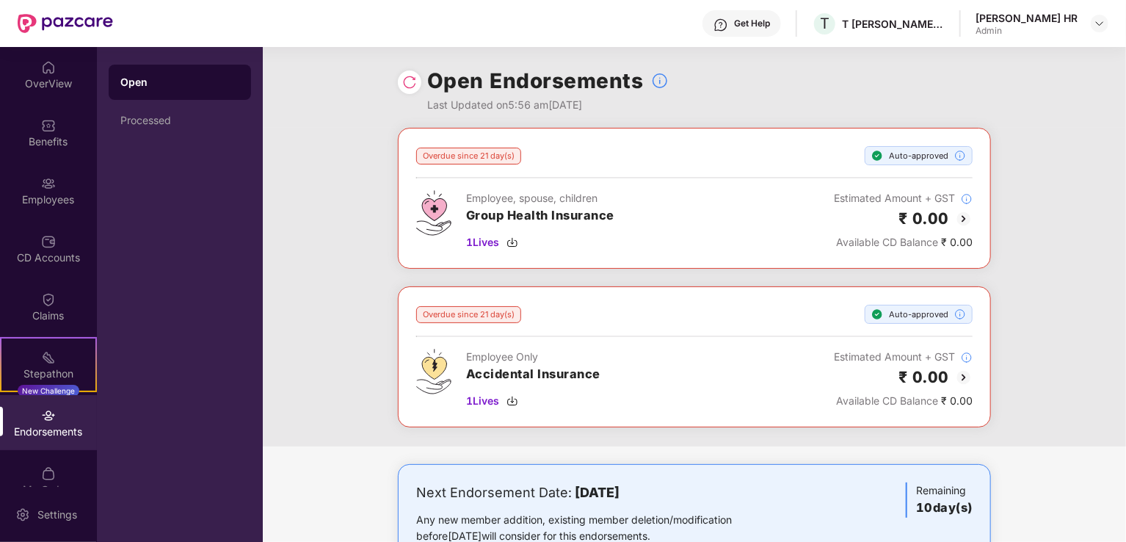
click at [468, 242] on span "1 Lives" at bounding box center [482, 242] width 33 height 16
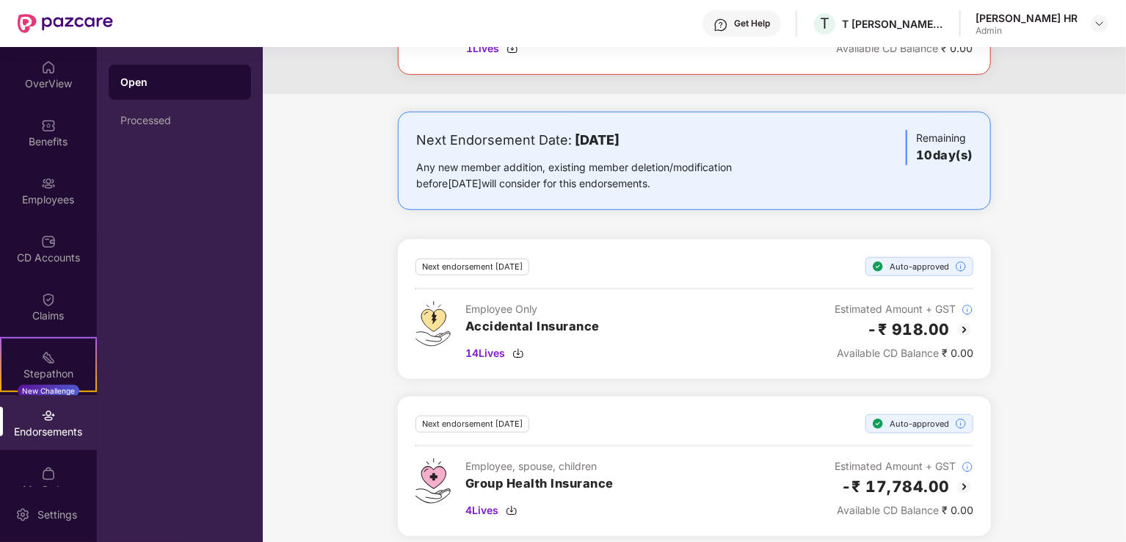
scroll to position [361, 0]
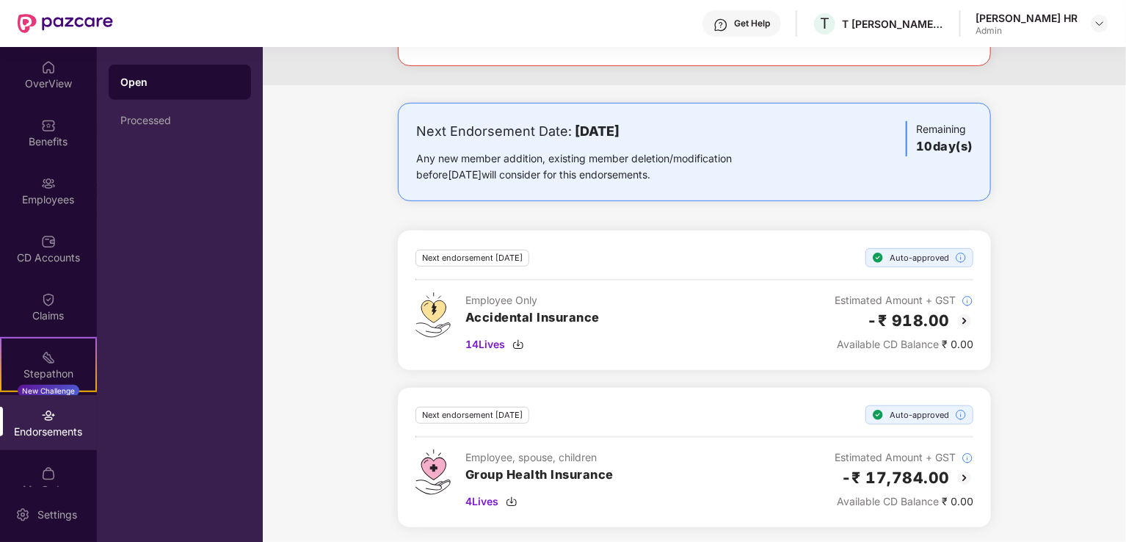
click at [963, 319] on img at bounding box center [965, 321] width 18 height 18
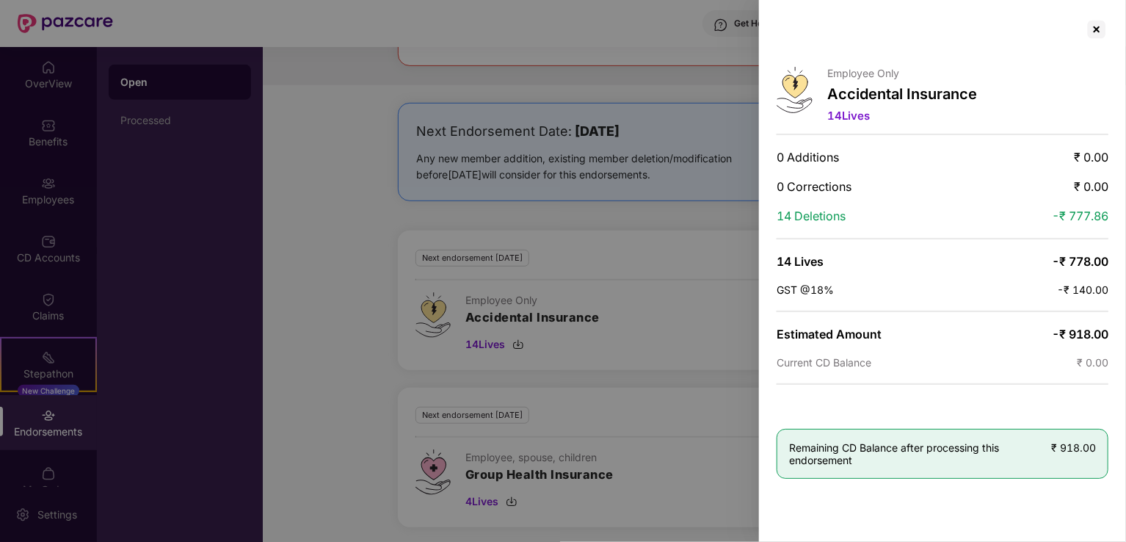
click at [1100, 24] on div at bounding box center [1096, 29] width 23 height 23
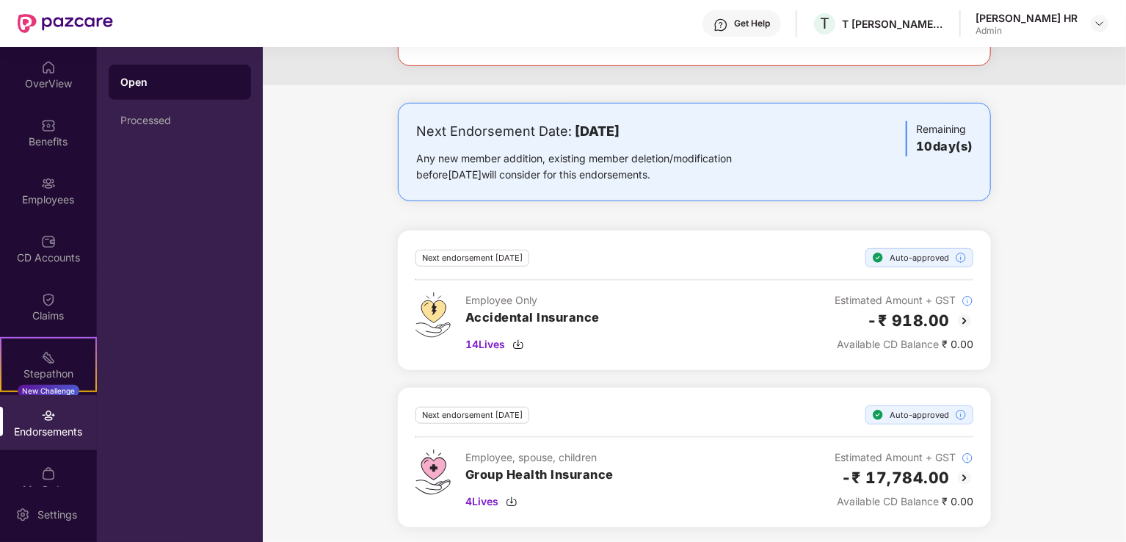
click at [964, 476] on img at bounding box center [965, 478] width 18 height 18
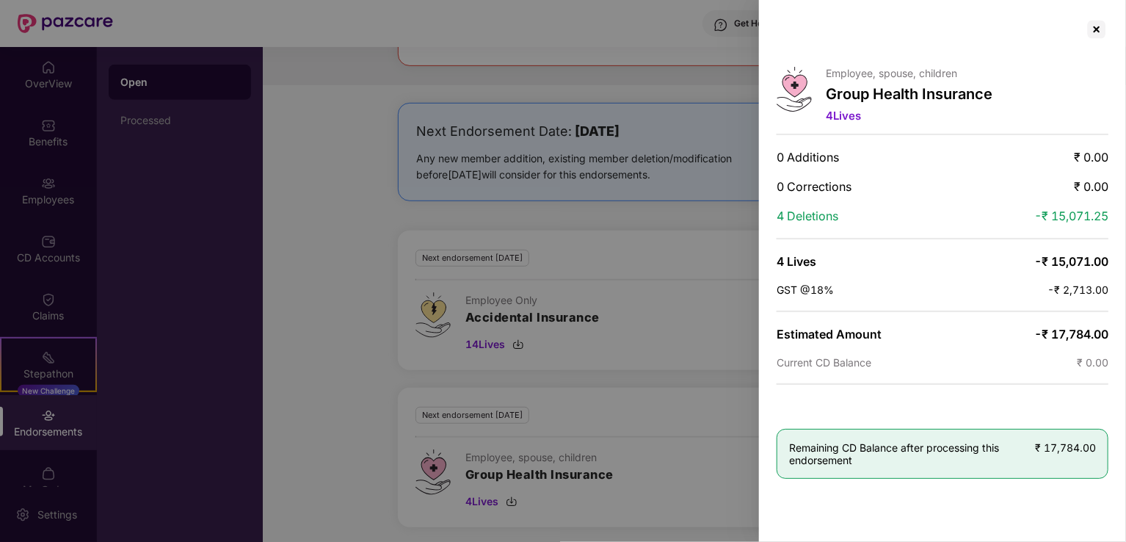
click at [1100, 21] on div at bounding box center [1096, 29] width 23 height 23
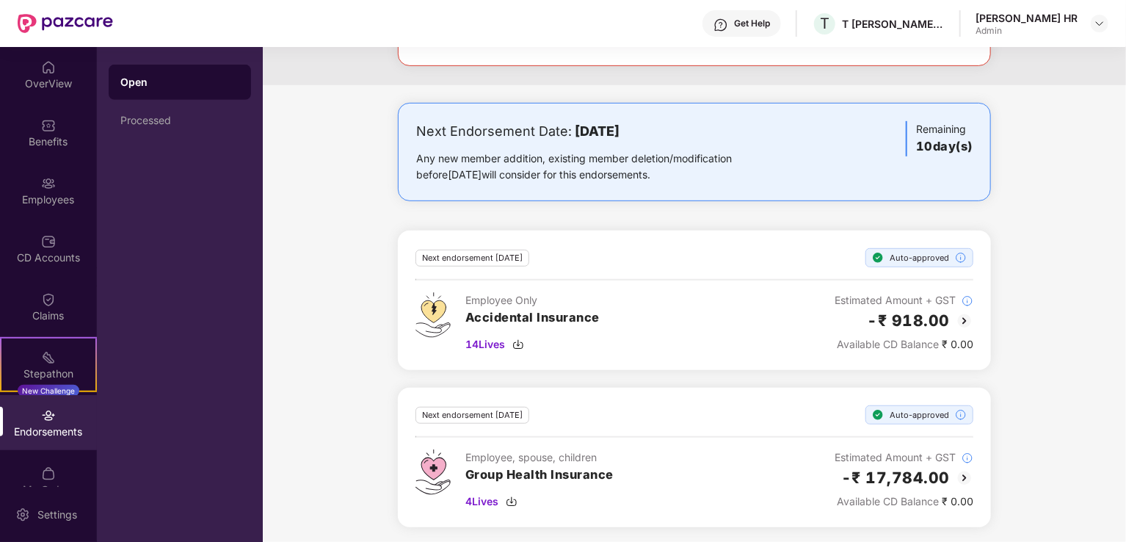
click at [68, 233] on div "CD Accounts" at bounding box center [48, 248] width 97 height 55
